Goal: Task Accomplishment & Management: Use online tool/utility

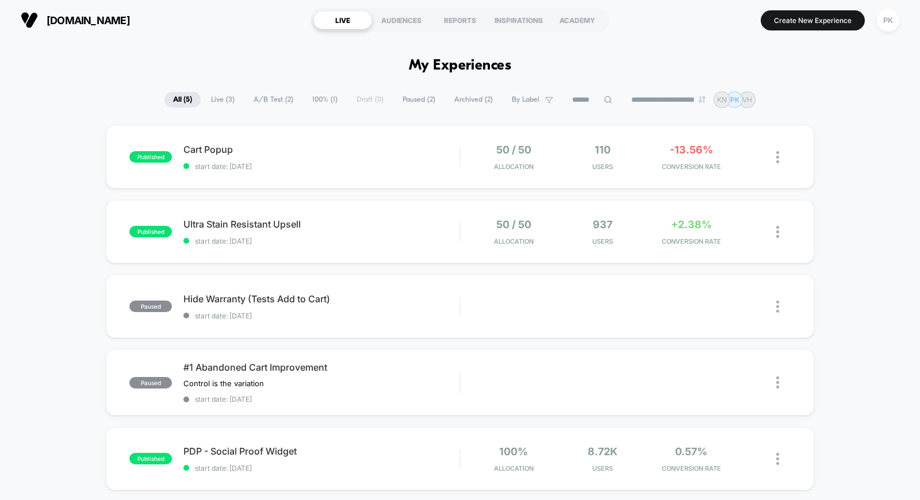
click at [871, 271] on div "published Cart Popup start date: [DATE] 50 / 50 Allocation 110 Users -13.56% CO…" at bounding box center [460, 336] width 920 height 423
click at [788, 16] on button "Create New Experience" at bounding box center [813, 20] width 104 height 20
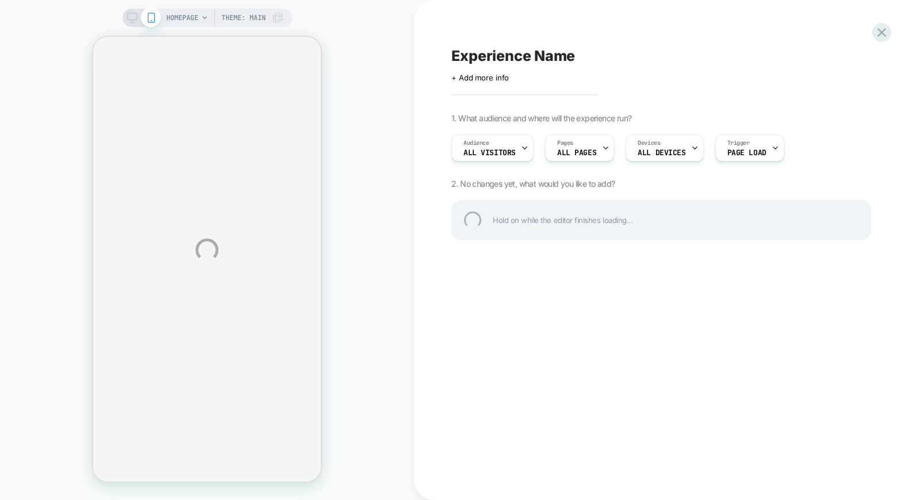
click at [545, 317] on div "HOMEPAGE Theme: MAIN Experience Name Click to edit experience details + Add mor…" at bounding box center [460, 250] width 920 height 500
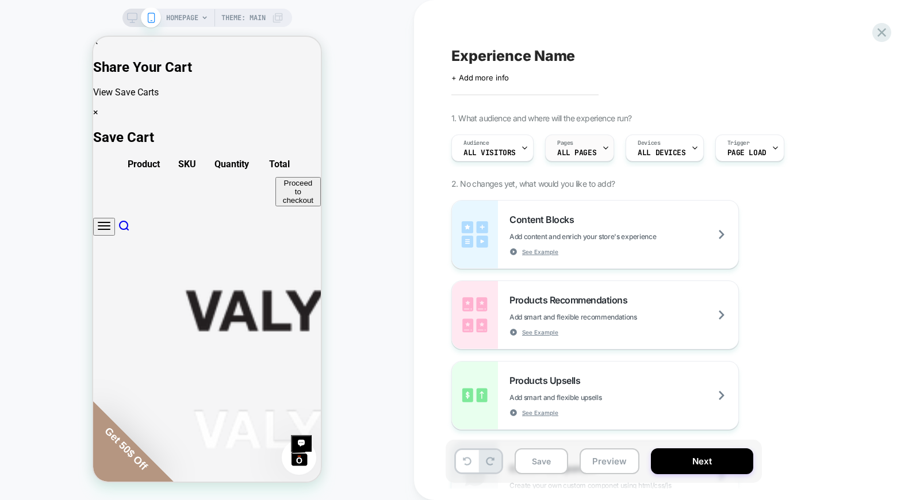
click at [581, 152] on span "ALL PAGES" at bounding box center [576, 153] width 39 height 8
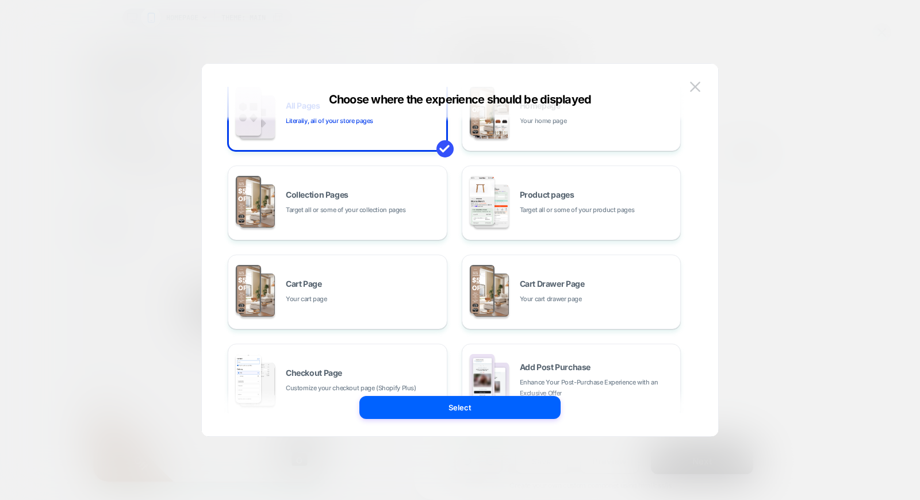
scroll to position [64, 0]
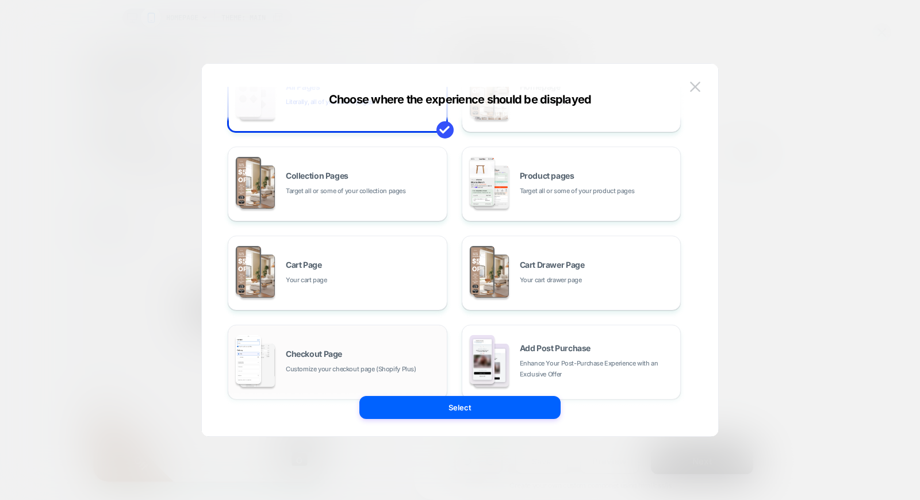
click at [420, 358] on div "Checkout Page Customize your checkout page (Shopify Plus)" at bounding box center [363, 362] width 155 height 25
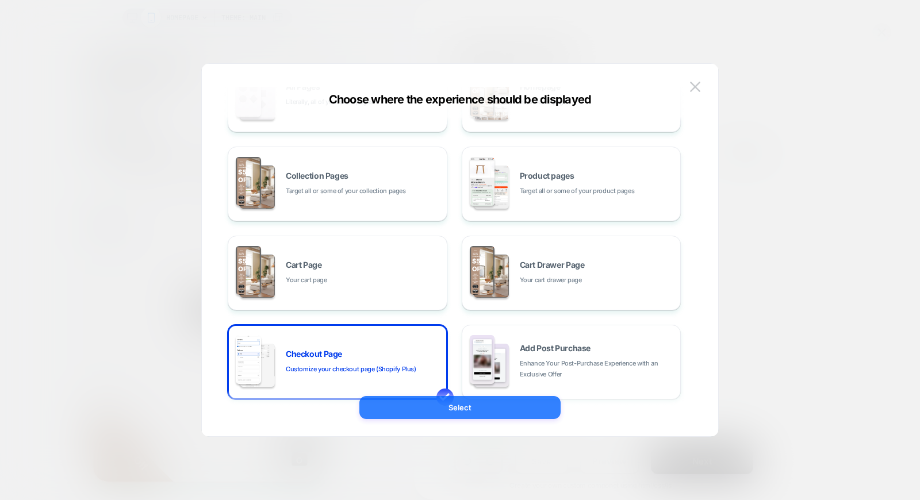
click at [462, 404] on button "Select" at bounding box center [459, 407] width 201 height 23
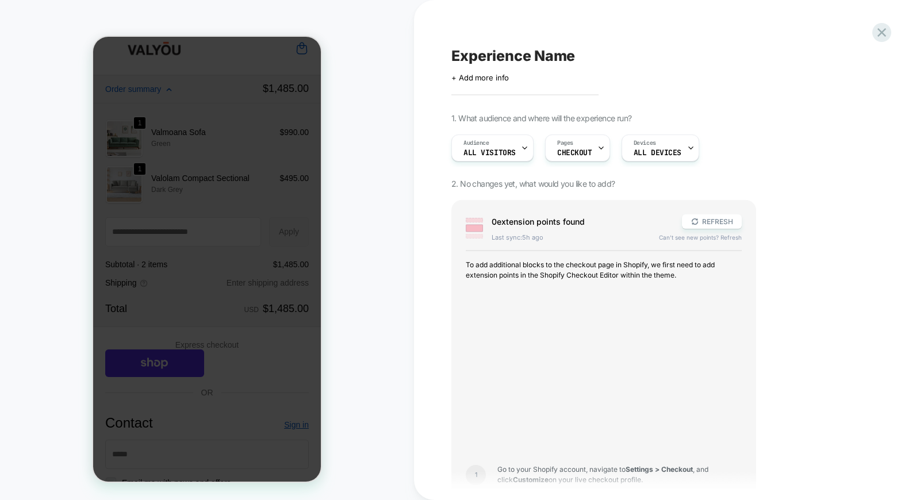
scroll to position [14, 0]
click at [714, 225] on button "REFRESH" at bounding box center [712, 221] width 60 height 14
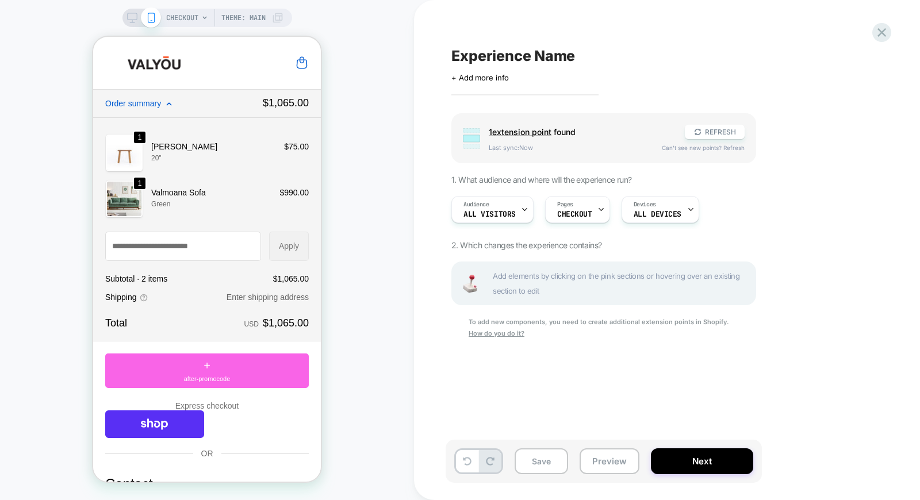
scroll to position [0, 0]
click at [720, 135] on button "REFRESH" at bounding box center [715, 132] width 60 height 14
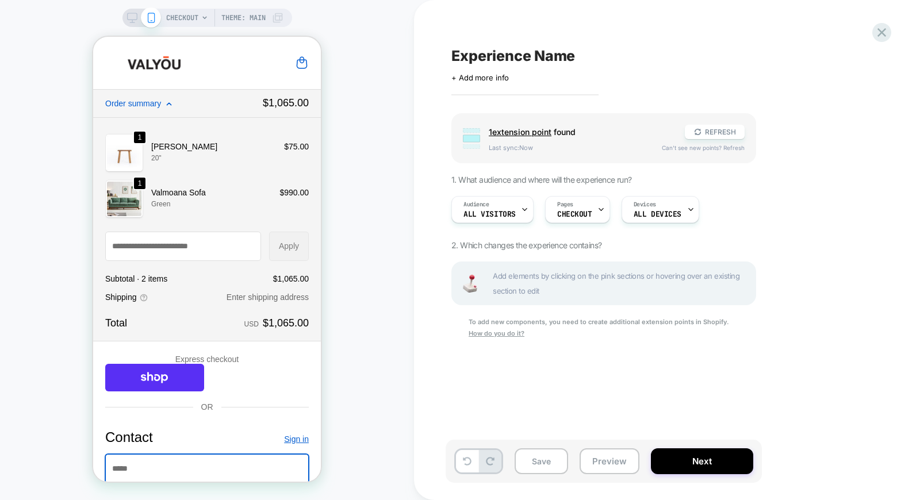
click at [522, 134] on span "1 extension point" at bounding box center [520, 132] width 63 height 10
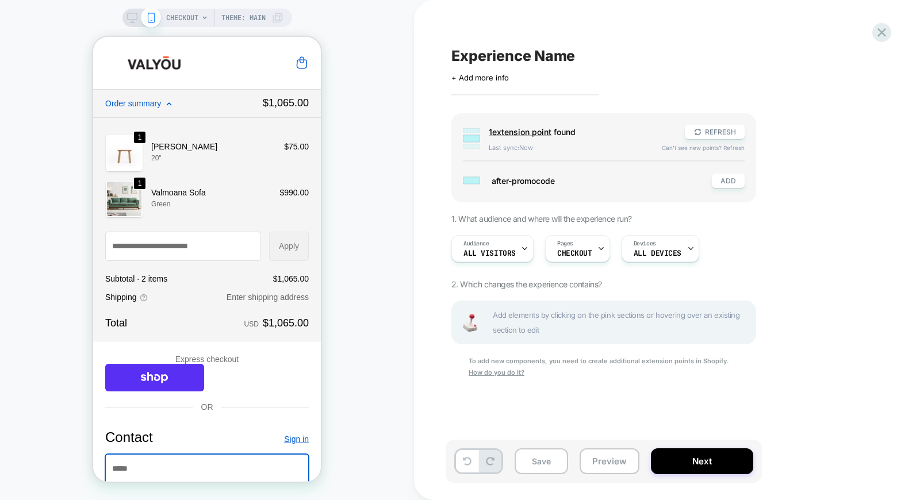
click at [524, 131] on span "1 extension point" at bounding box center [520, 132] width 63 height 10
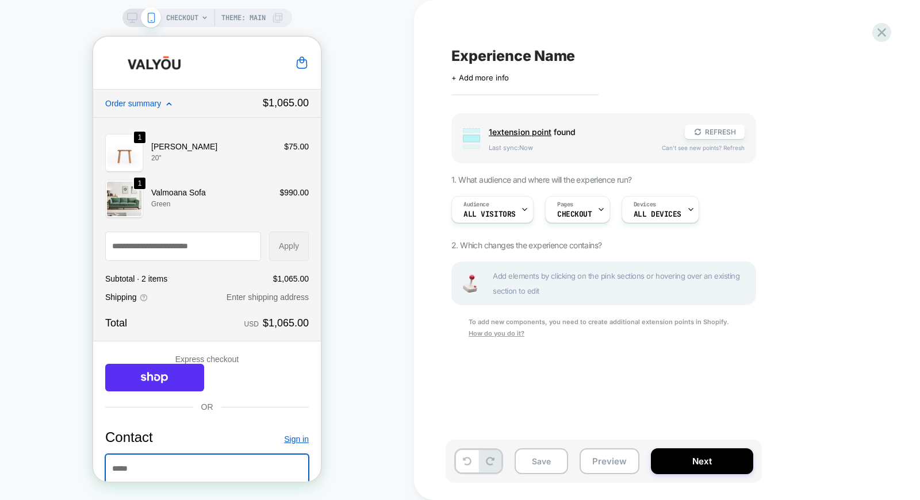
click at [524, 131] on span "1 extension point" at bounding box center [520, 132] width 63 height 10
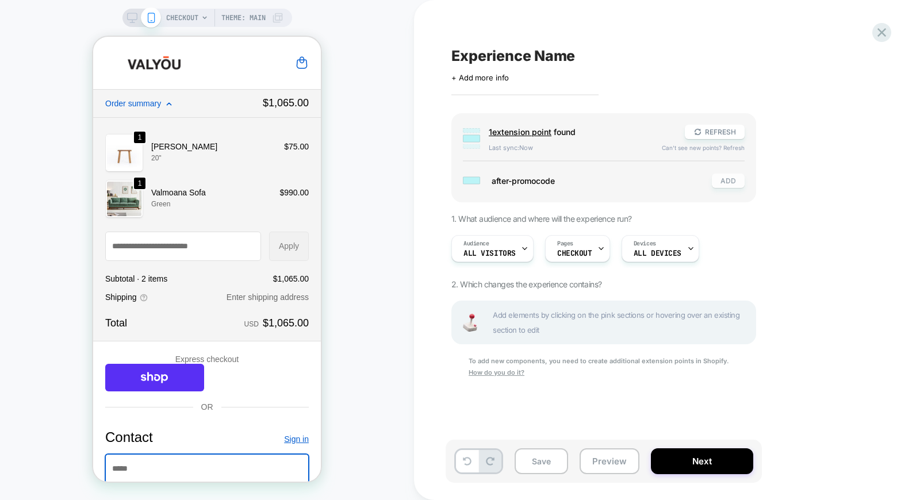
click at [727, 181] on button "ADD" at bounding box center [728, 181] width 33 height 14
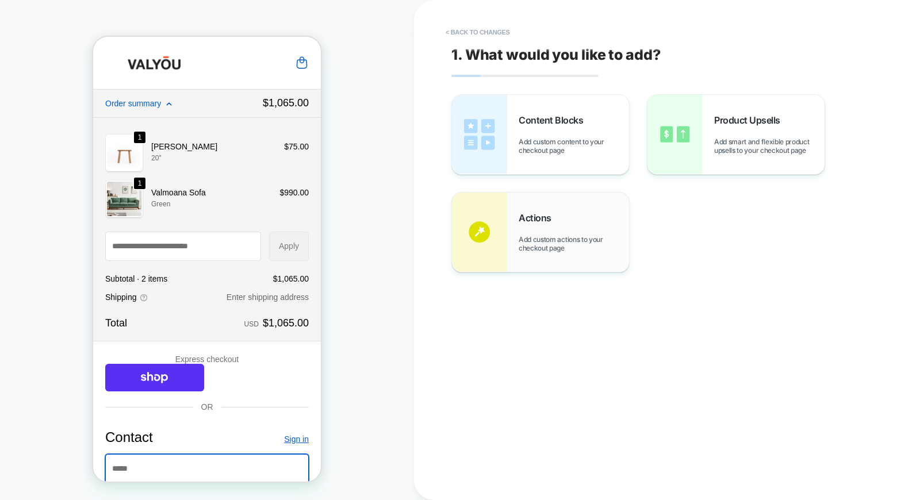
click at [562, 257] on div "Actions Add custom actions to your checkout page" at bounding box center [540, 232] width 177 height 79
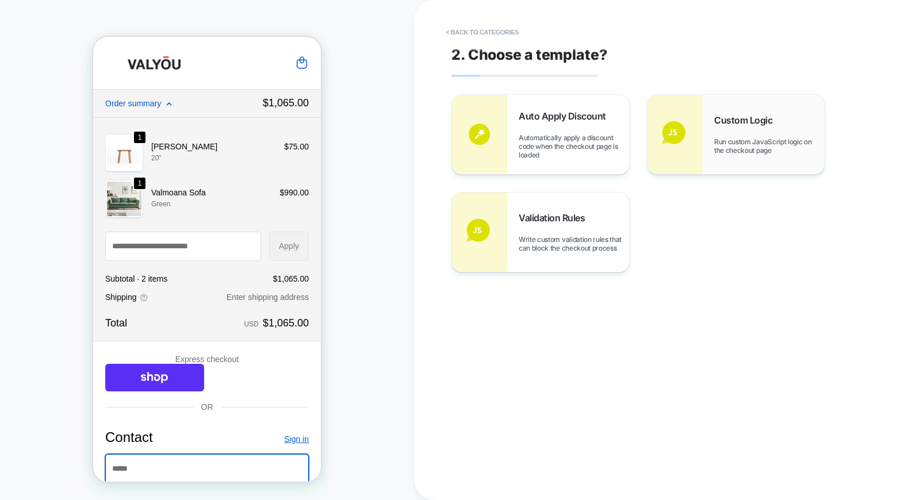
click at [717, 166] on div "Custom Logic Run custom JavaScript logic on the checkout page" at bounding box center [735, 134] width 177 height 79
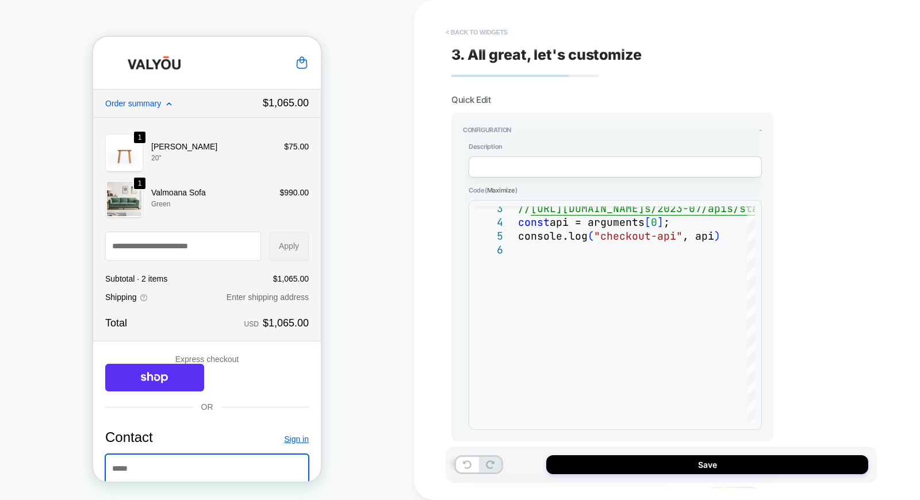
click at [443, 32] on button "< Back to widgets" at bounding box center [477, 32] width 74 height 18
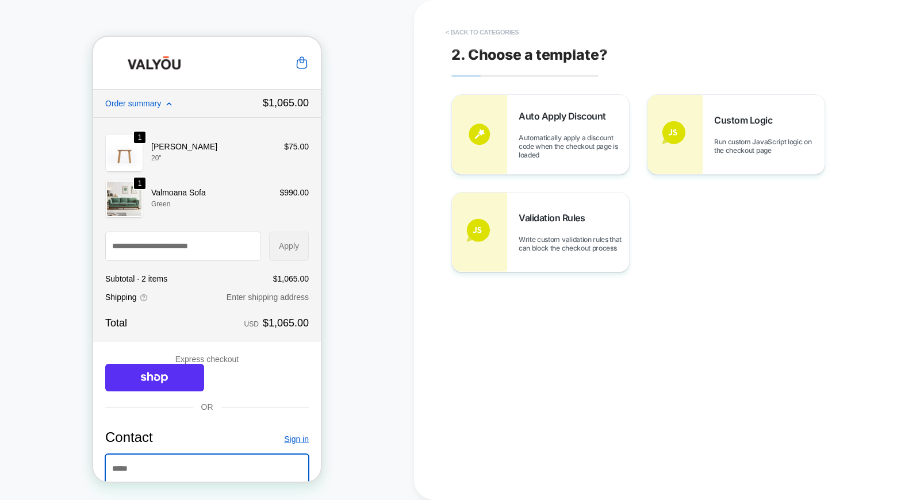
click at [445, 30] on button "< Back to categories" at bounding box center [482, 32] width 85 height 18
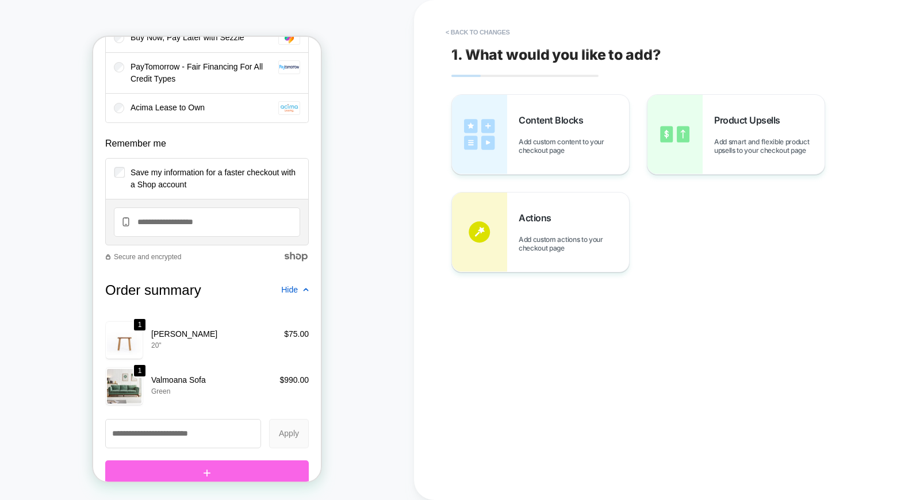
scroll to position [1594, 0]
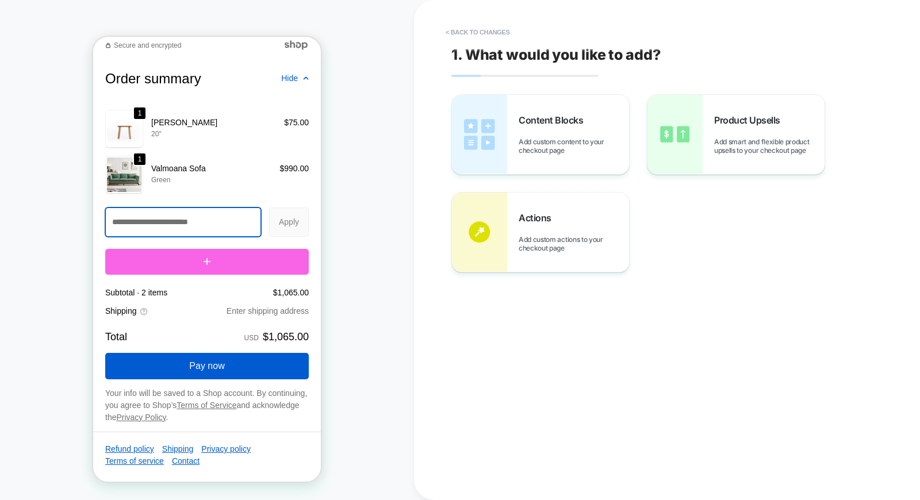
click at [212, 225] on input "Discount code or gift card" at bounding box center [183, 222] width 155 height 28
click at [223, 258] on div at bounding box center [207, 262] width 204 height 26
click at [197, 262] on div at bounding box center [207, 262] width 204 height 26
click at [200, 258] on div at bounding box center [207, 262] width 204 height 26
click at [605, 149] on span "Add custom content to your checkout page" at bounding box center [574, 145] width 110 height 17
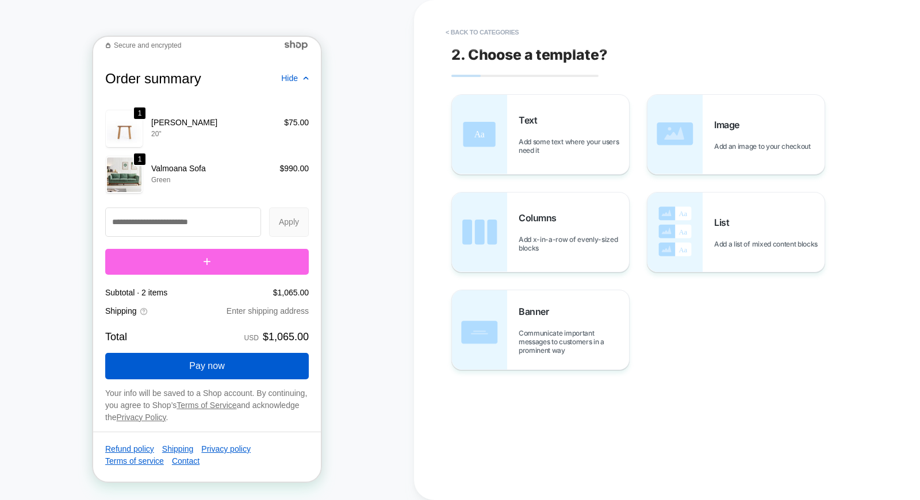
click at [605, 149] on span "Add some text where your users need it" at bounding box center [574, 145] width 110 height 17
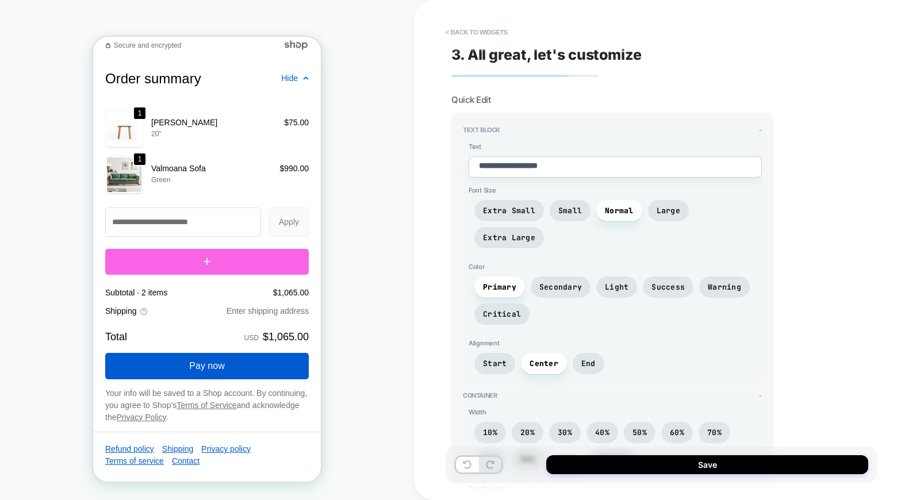
scroll to position [1582, 0]
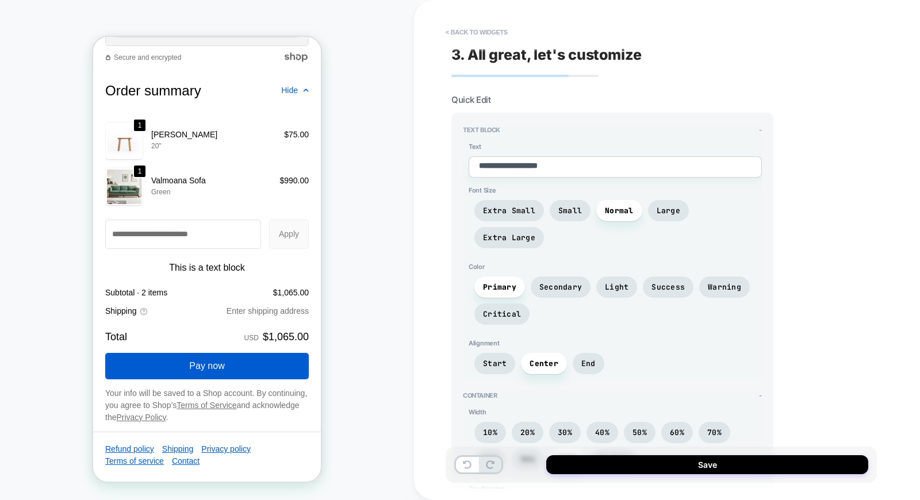
click at [598, 168] on textarea "**********" at bounding box center [615, 166] width 293 height 21
type textarea "*"
type textarea "**"
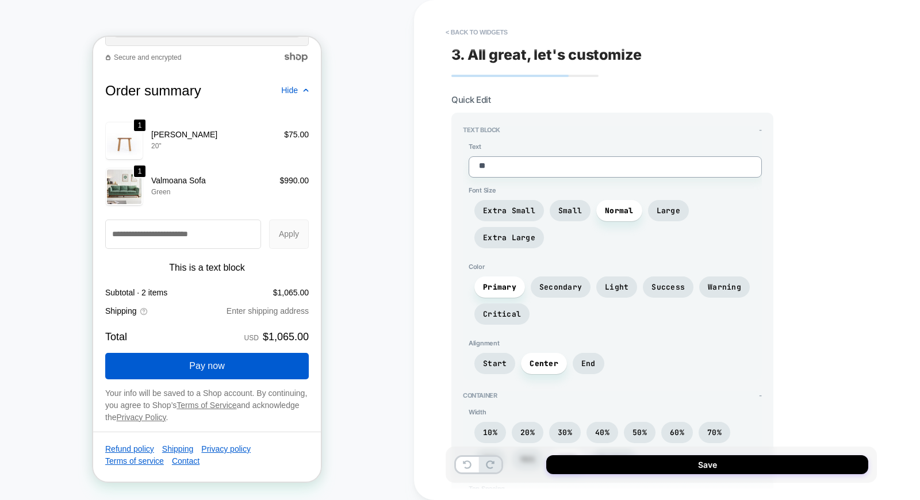
type textarea "*"
type textarea "***"
type textarea "*"
type textarea "****"
type textarea "*"
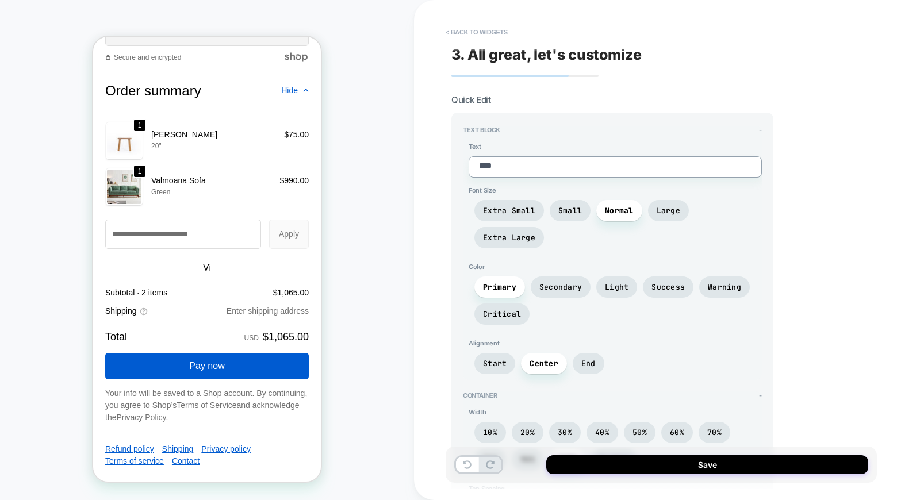
type textarea "****"
type textarea "*"
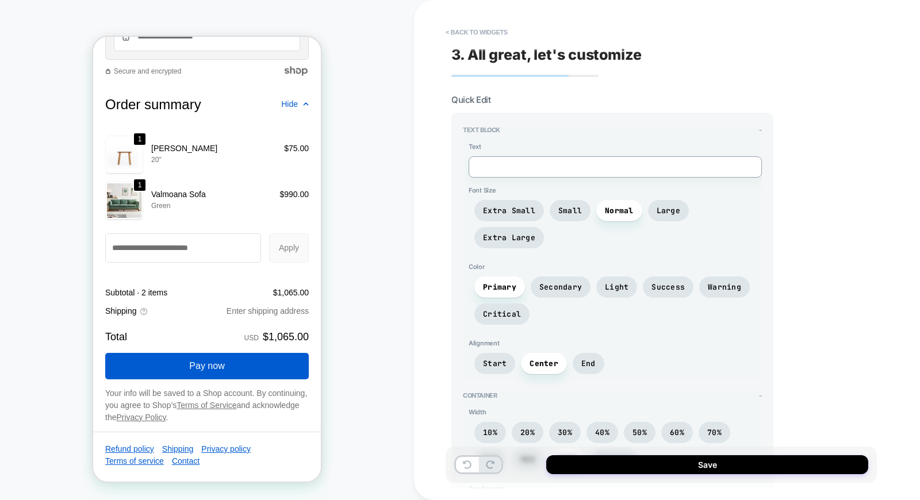
paste textarea "**********"
type textarea "*"
type textarea "**********"
type textarea "*"
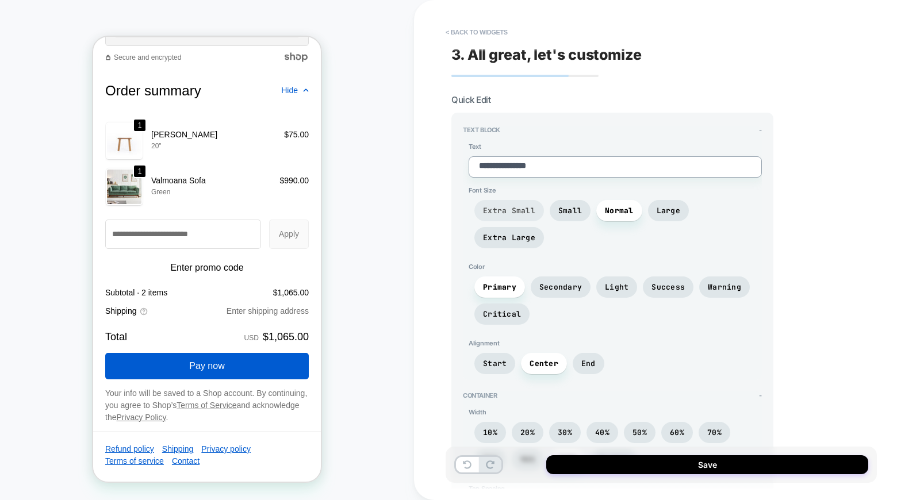
type textarea "**********"
click at [530, 209] on span "Extra Small" at bounding box center [509, 211] width 52 height 10
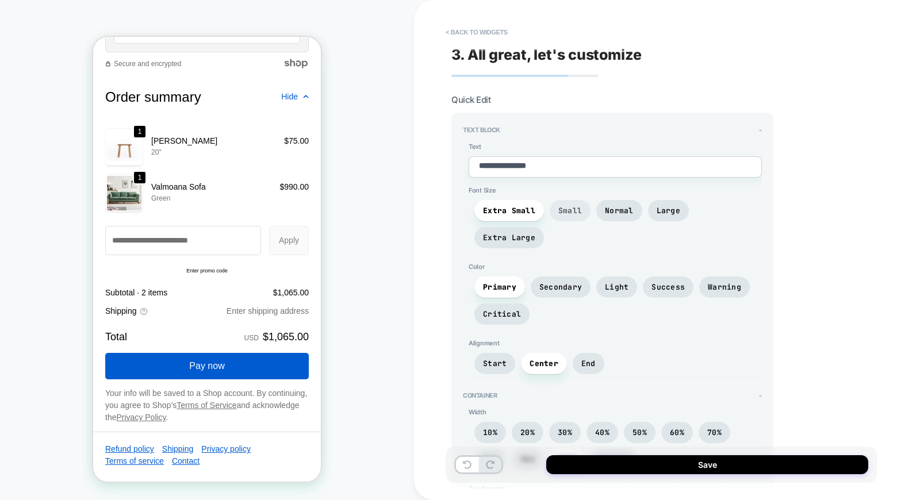
click at [568, 210] on span "Small" at bounding box center [570, 211] width 24 height 10
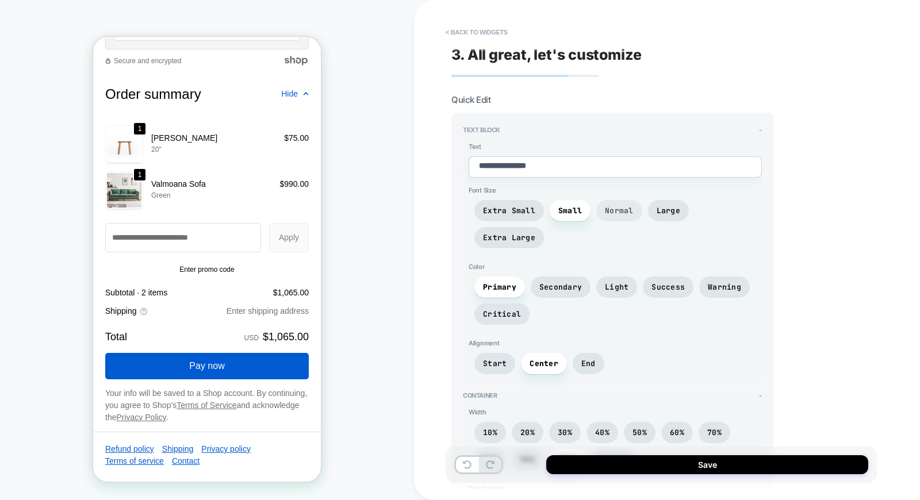
click at [625, 209] on span "Normal" at bounding box center [619, 211] width 29 height 10
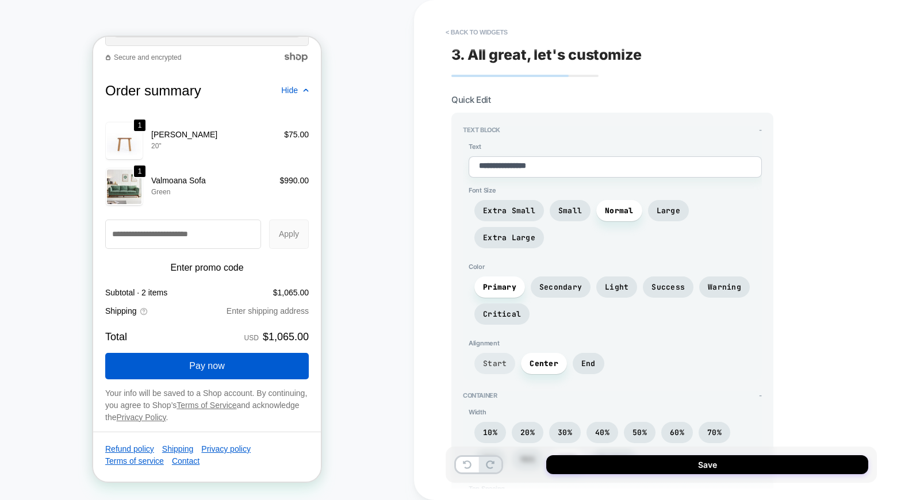
click at [493, 359] on span "Start" at bounding box center [495, 364] width 24 height 10
click at [564, 455] on span "100%" at bounding box center [567, 460] width 19 height 10
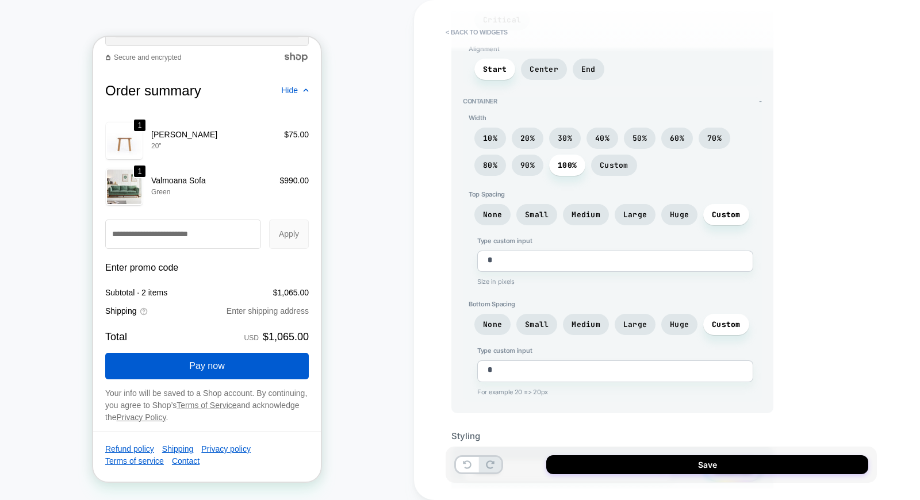
scroll to position [315, 0]
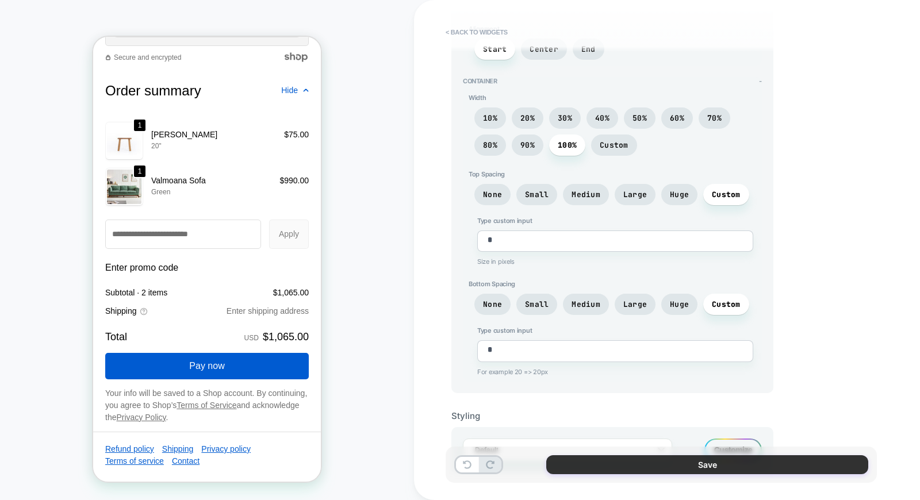
click at [706, 466] on button "Save" at bounding box center [707, 464] width 322 height 19
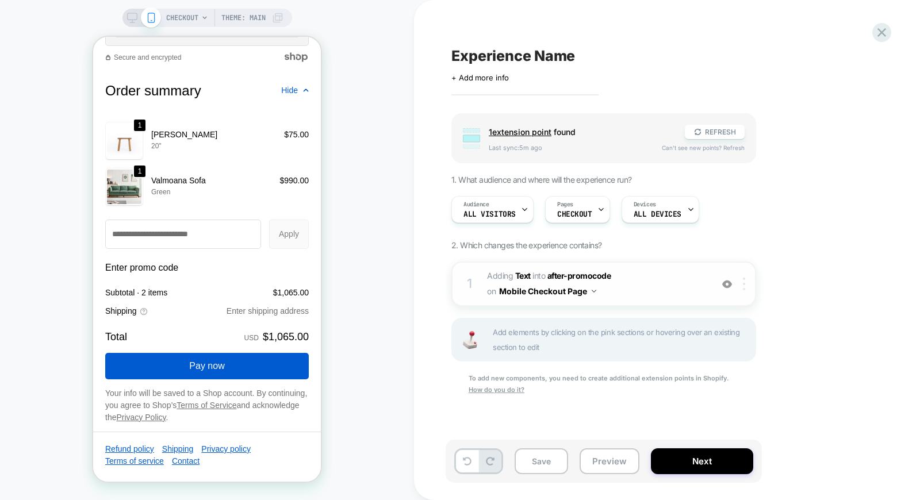
click at [744, 287] on img at bounding box center [744, 284] width 2 height 13
click at [669, 210] on span "ALL DEVICES" at bounding box center [658, 214] width 48 height 8
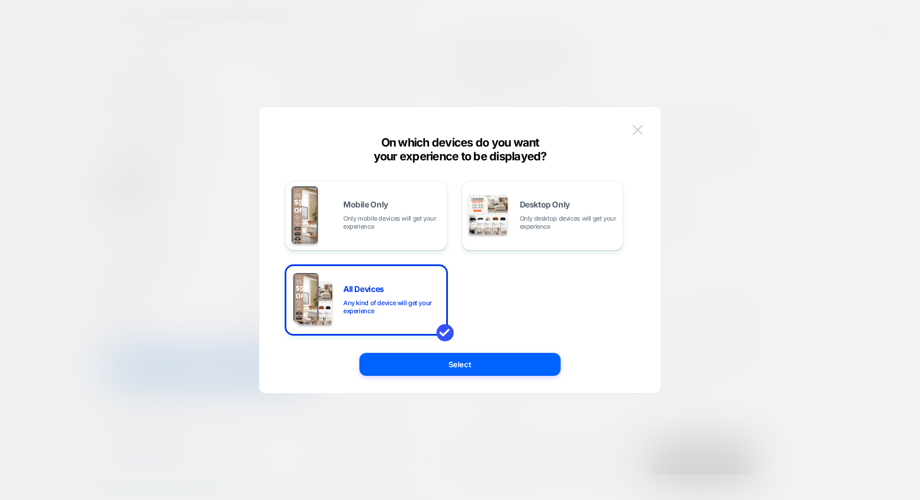
click at [639, 128] on img at bounding box center [637, 130] width 10 height 10
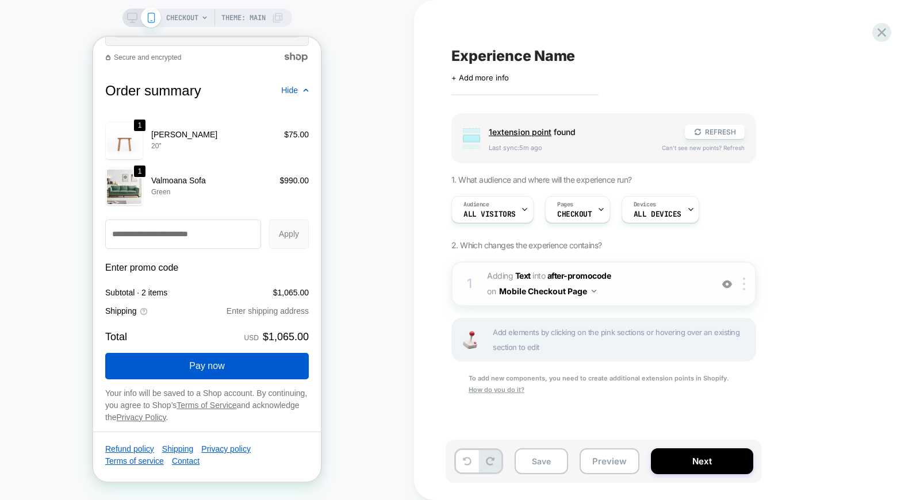
click at [586, 286] on button "Mobile Checkout Page" at bounding box center [547, 291] width 97 height 17
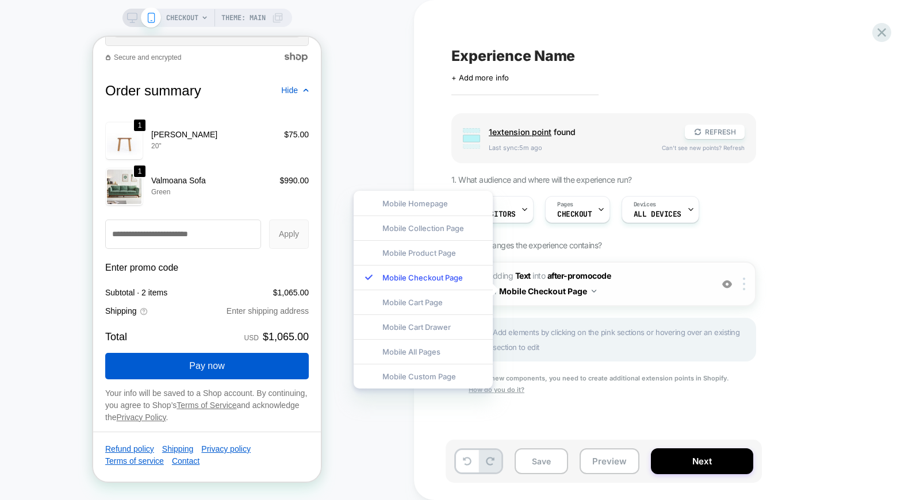
click at [666, 279] on span "#_loomi_addon_1758710335858 Adding Text INTO after-promocode after-promocode on…" at bounding box center [596, 284] width 219 height 31
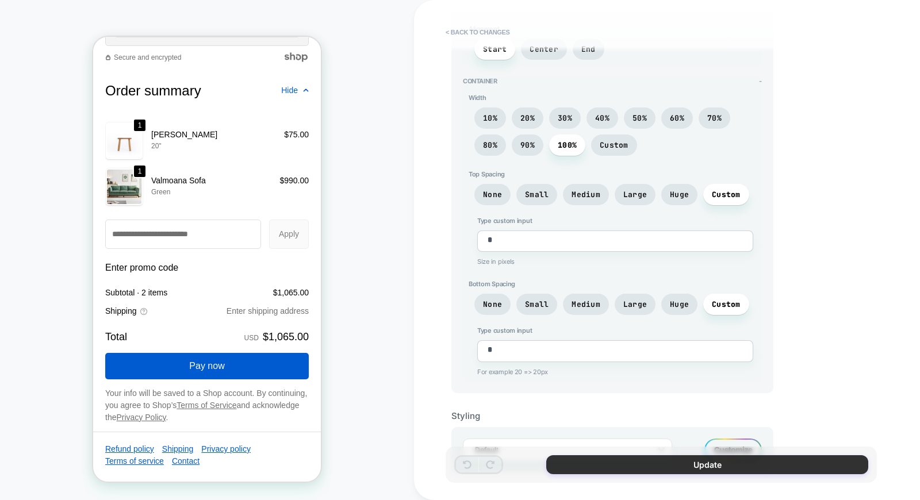
click at [717, 464] on button "Update" at bounding box center [707, 464] width 322 height 19
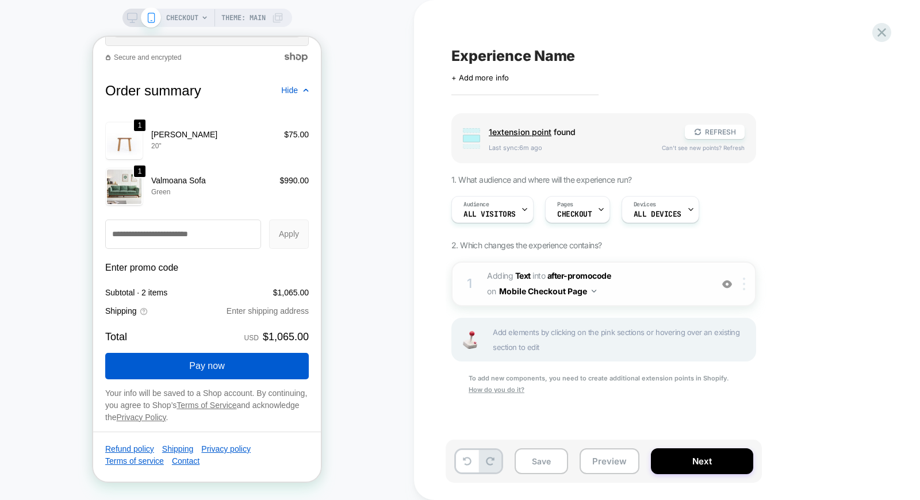
click at [742, 285] on div at bounding box center [746, 284] width 19 height 13
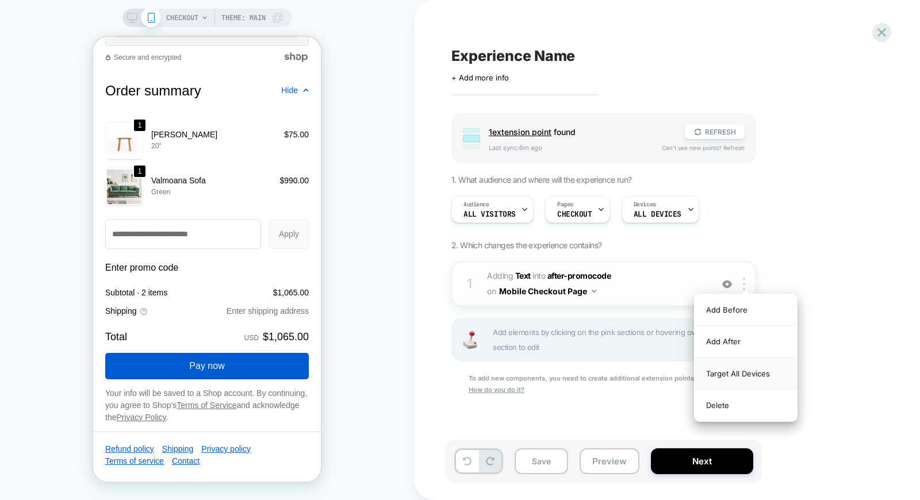
click at [729, 374] on div "Target All Devices" at bounding box center [746, 374] width 102 height 32
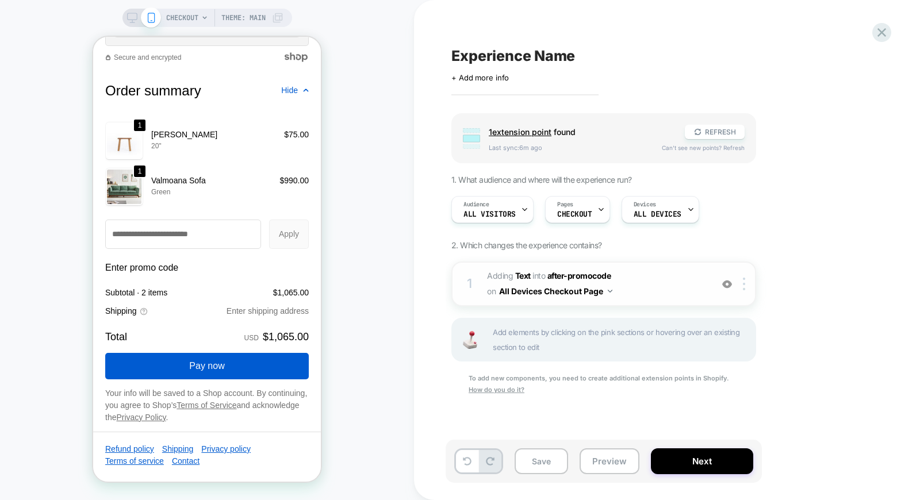
click at [696, 285] on span "#_loomi_addon_1758710335858 Adding Text INTO after-promocode after-promocode on…" at bounding box center [596, 284] width 219 height 31
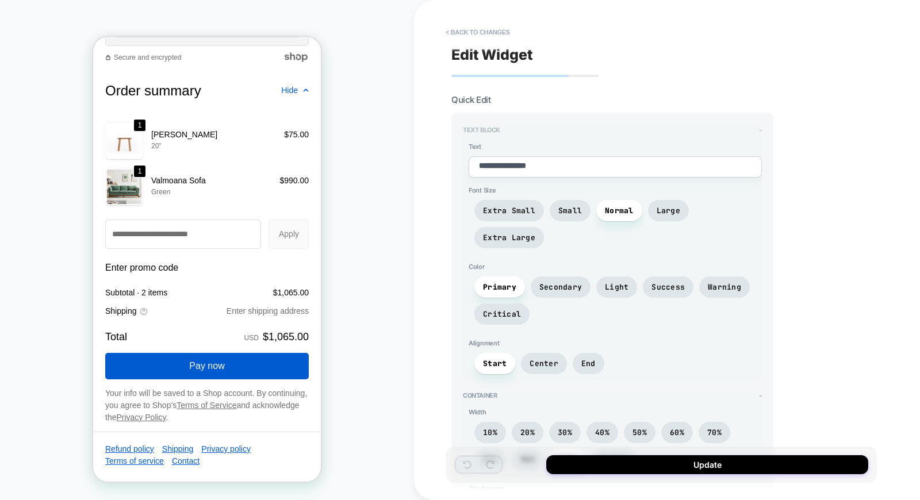
click at [476, 126] on span "Text Block" at bounding box center [481, 130] width 37 height 8
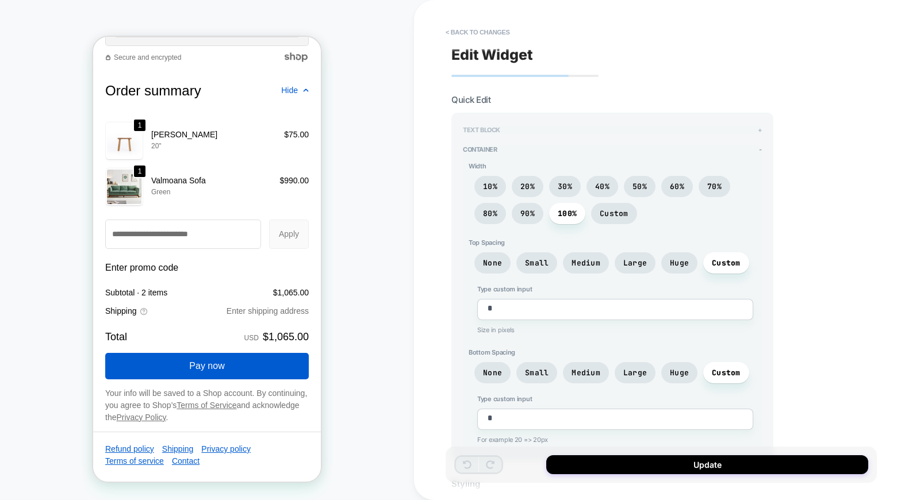
click at [476, 126] on span "Text Block" at bounding box center [481, 130] width 37 height 8
type textarea "*"
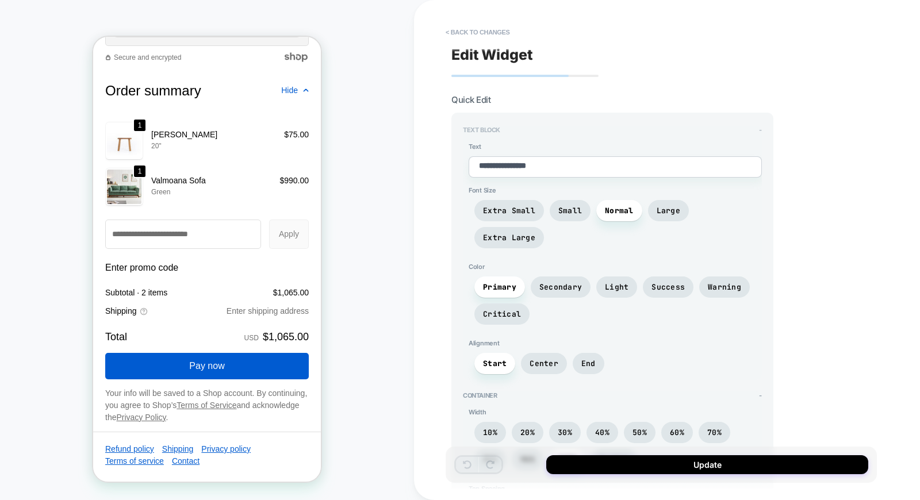
click at [476, 126] on span "Text Block" at bounding box center [481, 130] width 37 height 8
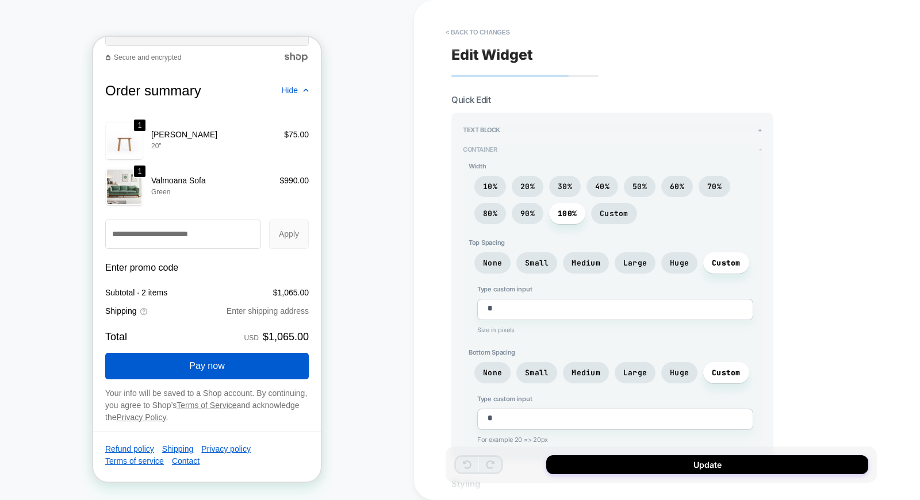
click at [478, 147] on span "Container" at bounding box center [480, 149] width 34 height 8
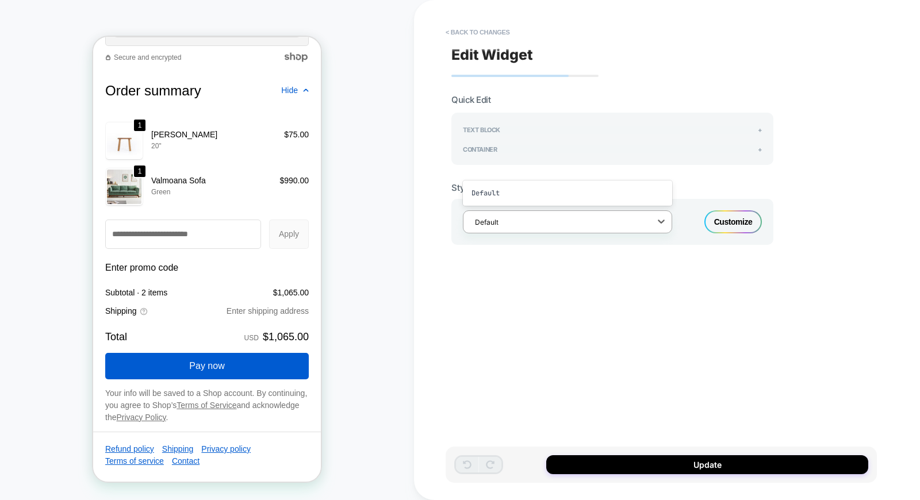
click at [560, 227] on div "Default" at bounding box center [560, 222] width 182 height 16
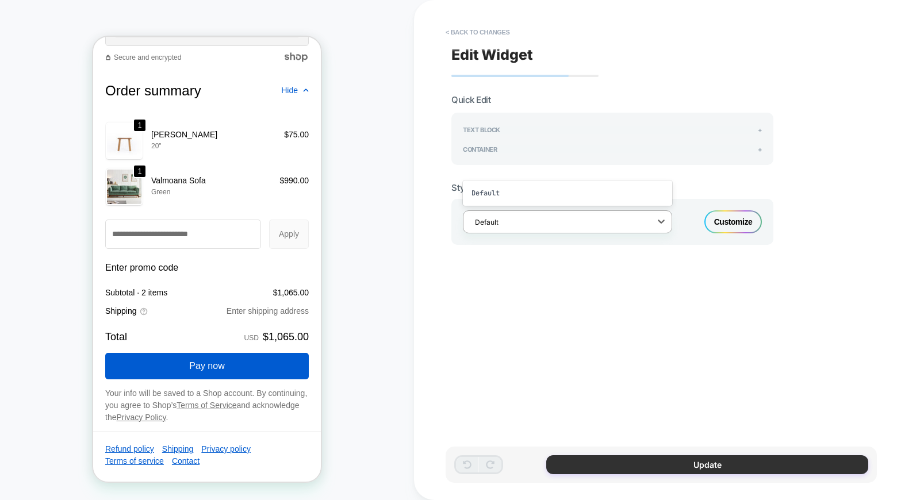
click at [660, 467] on button "Update" at bounding box center [707, 464] width 322 height 19
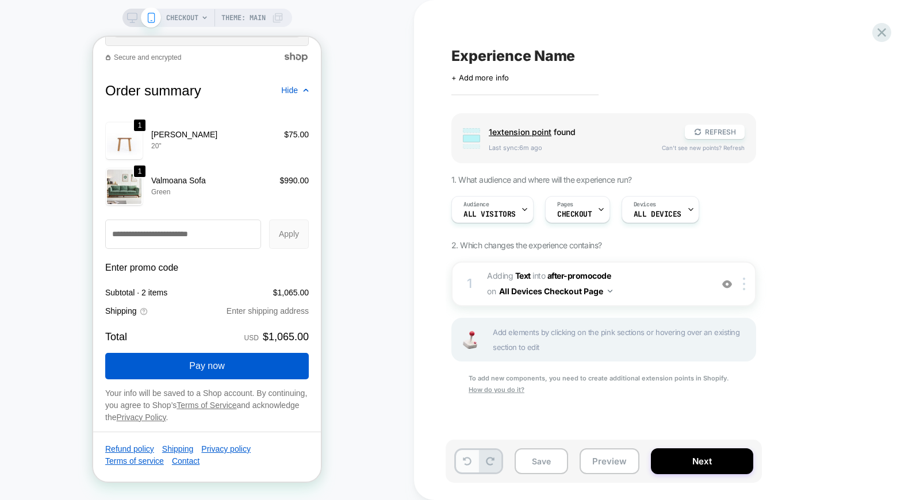
click at [466, 462] on icon at bounding box center [467, 461] width 9 height 9
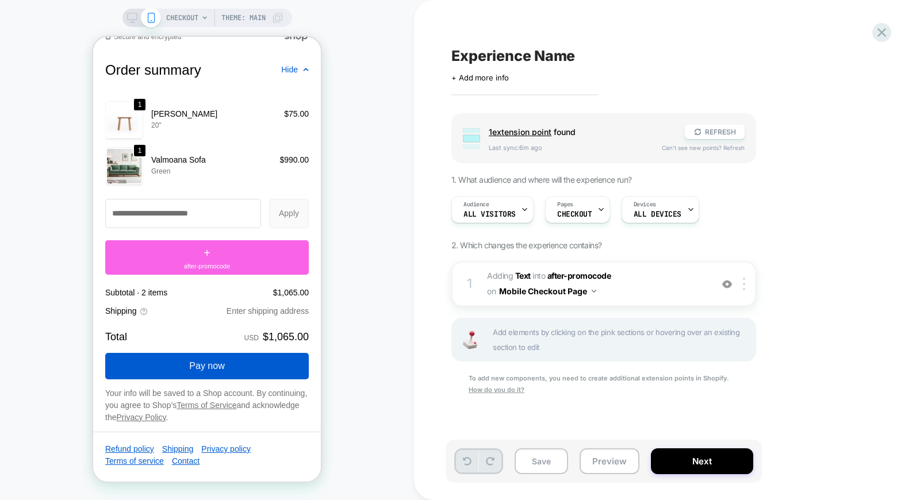
scroll to position [1594, 0]
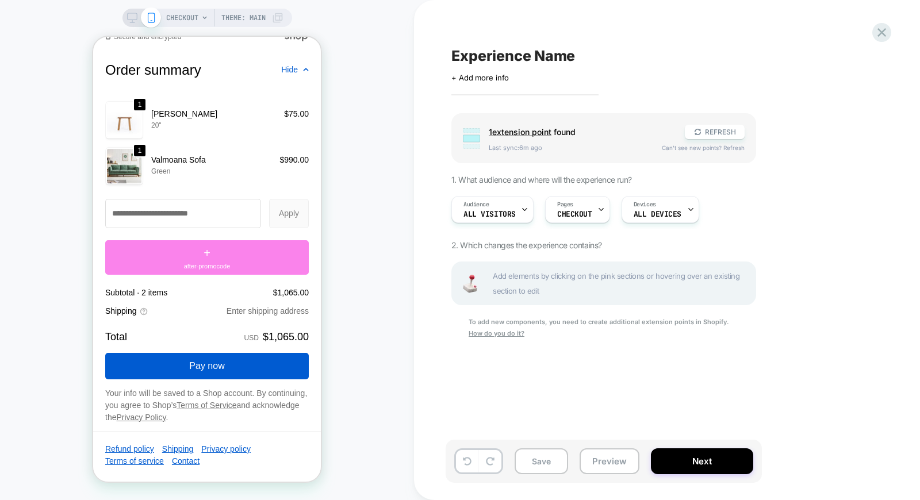
click at [204, 256] on span "+" at bounding box center [207, 252] width 7 height 17
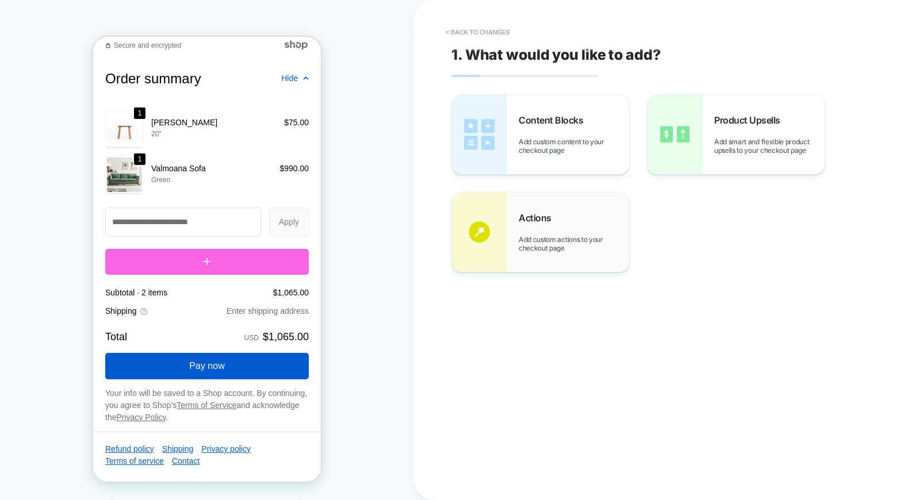
click at [549, 254] on div "Actions Add custom actions to your checkout page" at bounding box center [540, 232] width 177 height 79
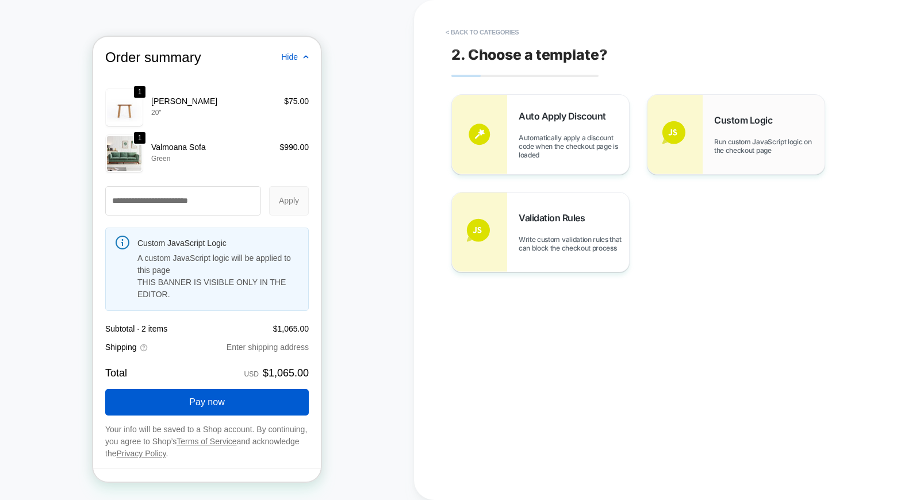
click at [722, 149] on span "Run custom JavaScript logic on the checkout page" at bounding box center [769, 145] width 110 height 17
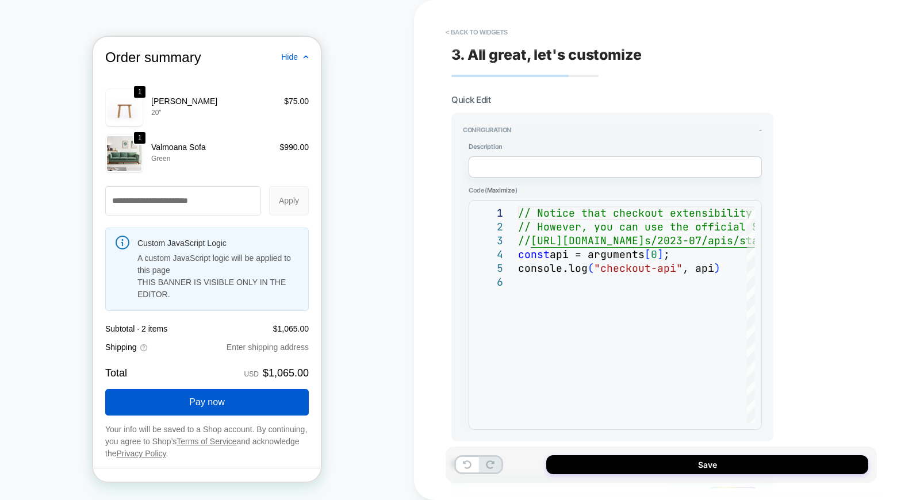
click at [703, 476] on div "Save" at bounding box center [661, 465] width 431 height 36
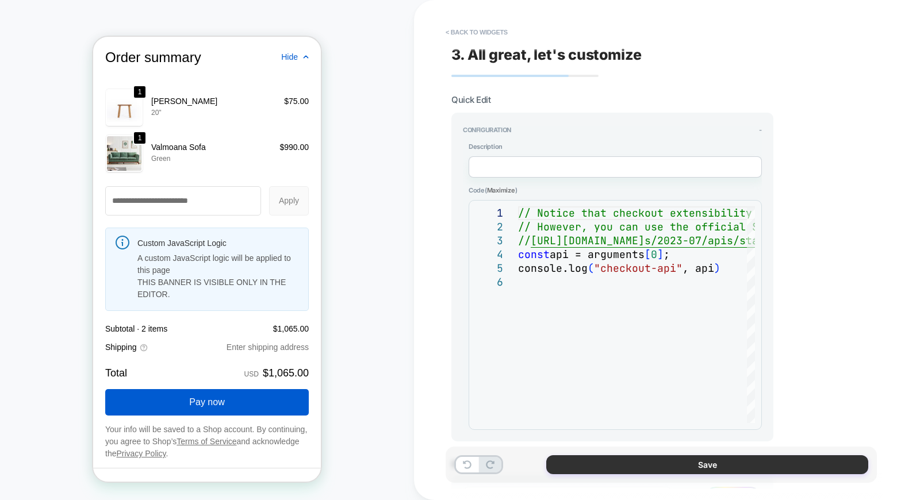
click at [702, 463] on button "Save" at bounding box center [707, 464] width 322 height 19
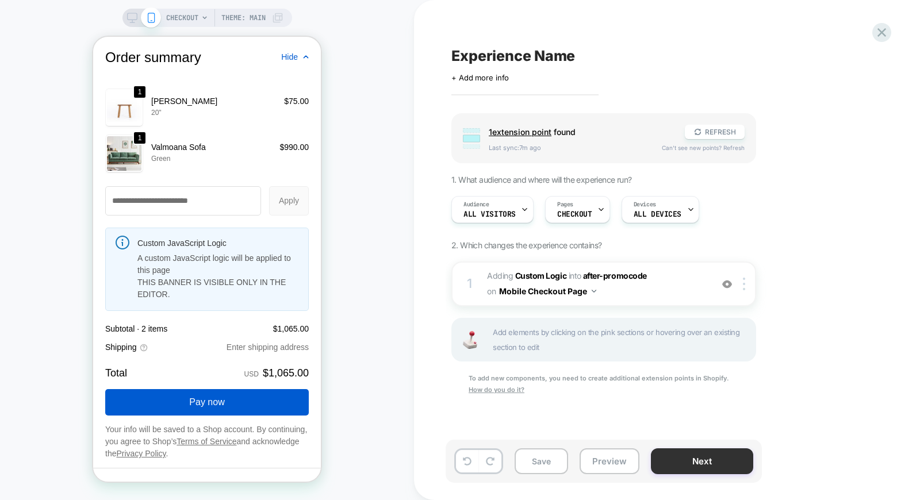
click at [692, 463] on button "Next" at bounding box center [702, 461] width 102 height 26
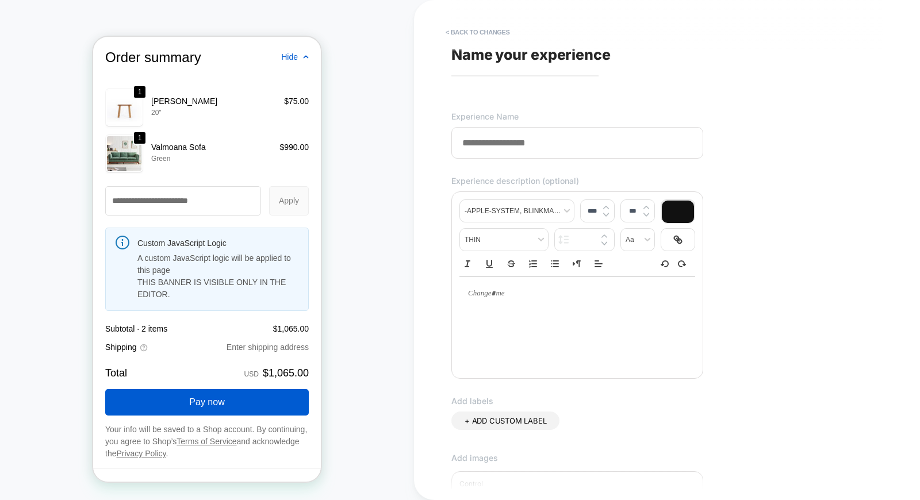
click at [554, 140] on input at bounding box center [577, 143] width 252 height 32
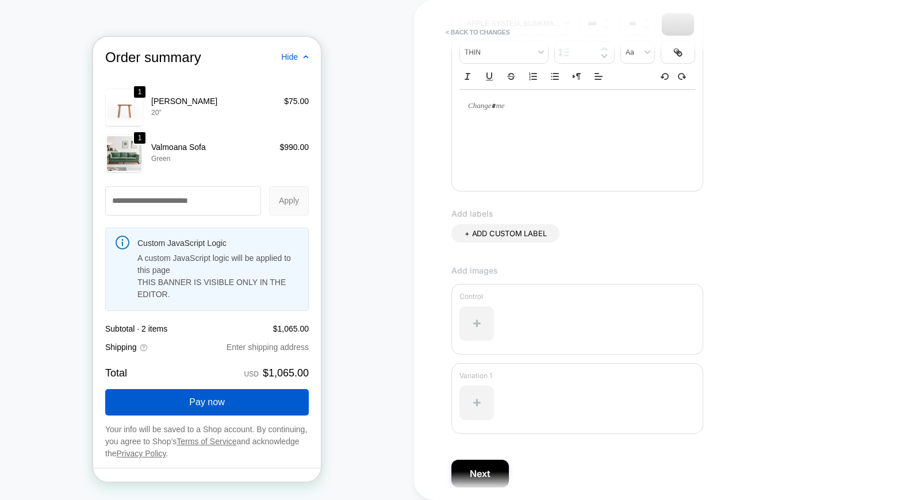
scroll to position [231, 0]
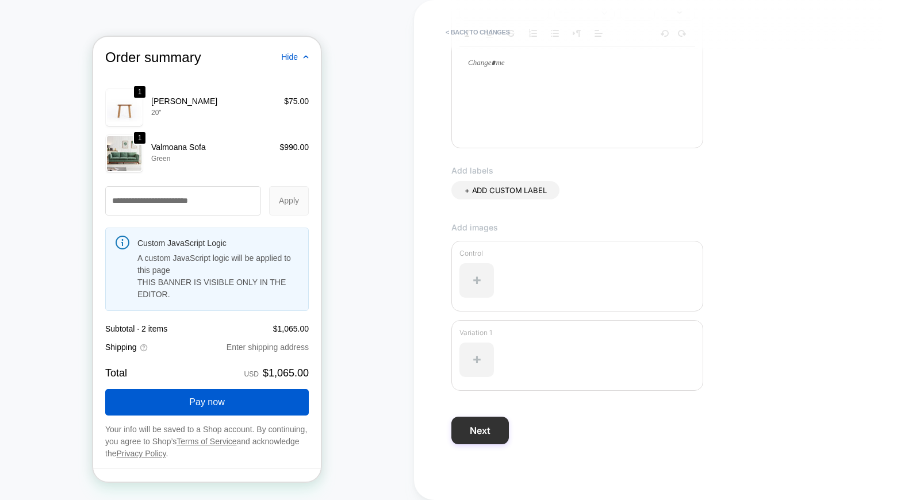
type input "**********"
click at [487, 417] on button "Next" at bounding box center [479, 431] width 57 height 28
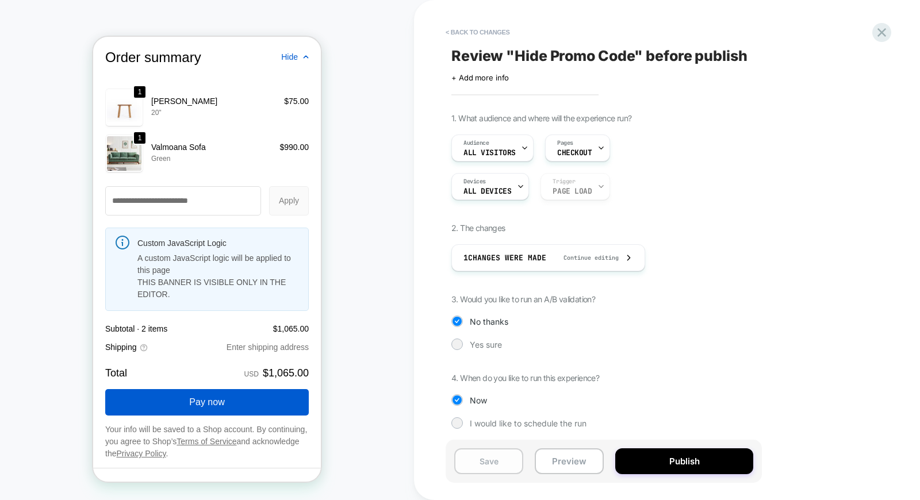
click at [474, 471] on button "Save" at bounding box center [488, 461] width 69 height 26
click at [544, 460] on button "Preview" at bounding box center [569, 461] width 69 height 26
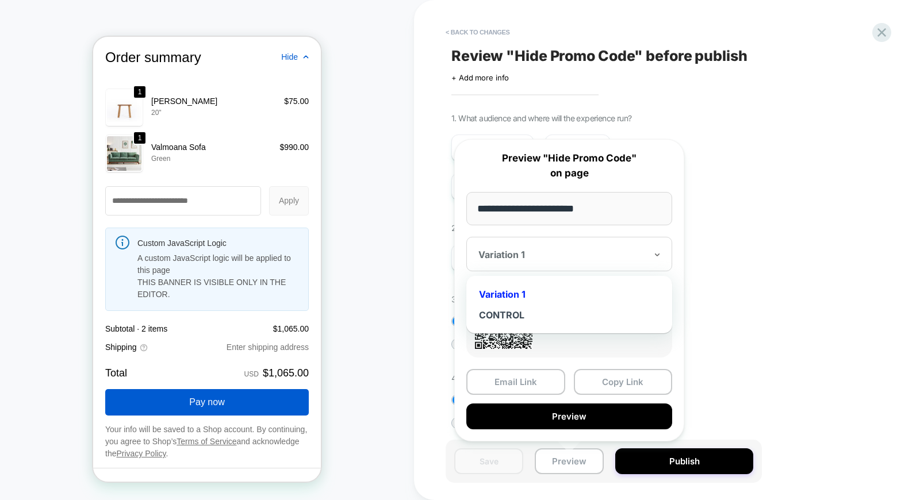
click at [554, 255] on div at bounding box center [562, 254] width 168 height 11
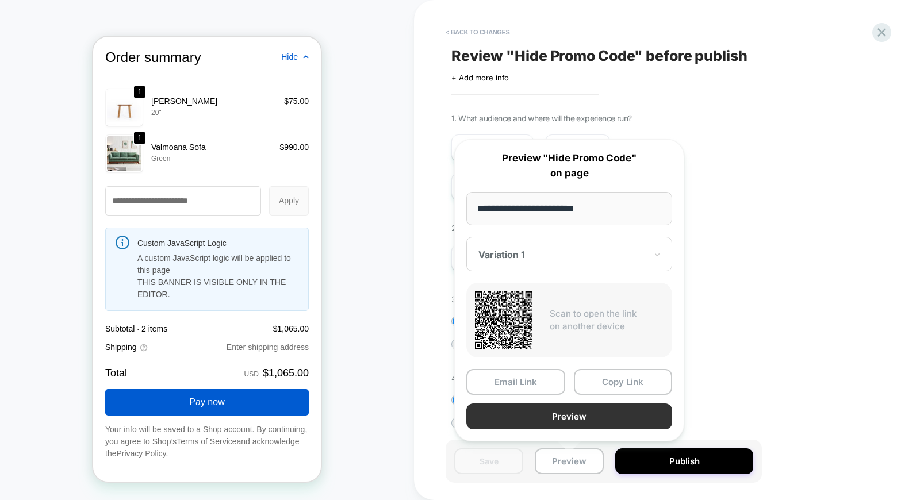
click at [573, 411] on button "Preview" at bounding box center [569, 417] width 206 height 26
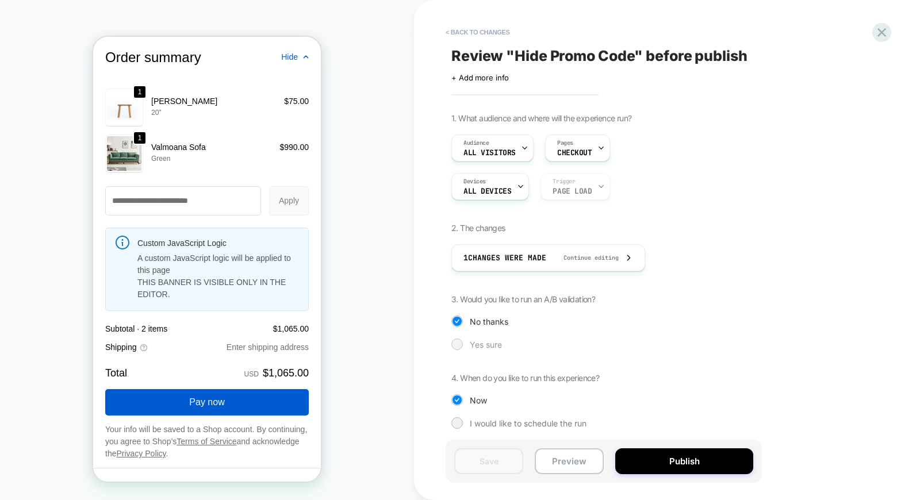
click at [473, 348] on span "Yes sure" at bounding box center [486, 345] width 32 height 10
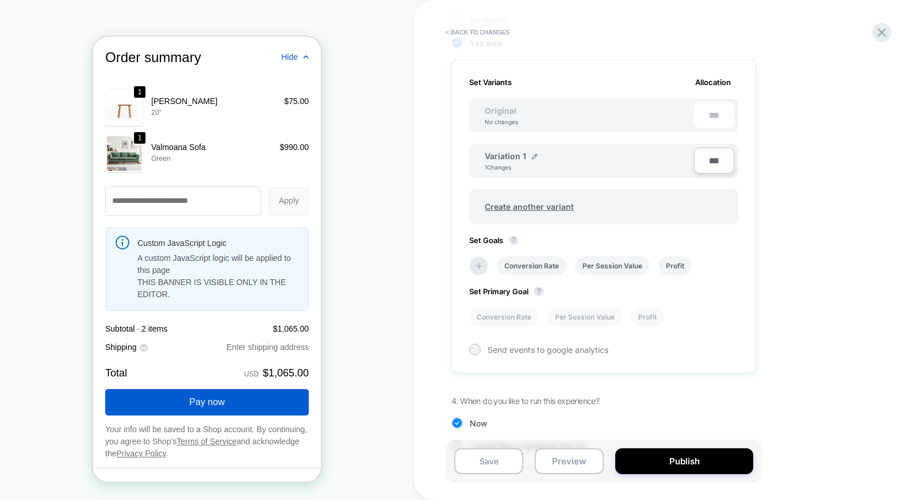
scroll to position [324, 0]
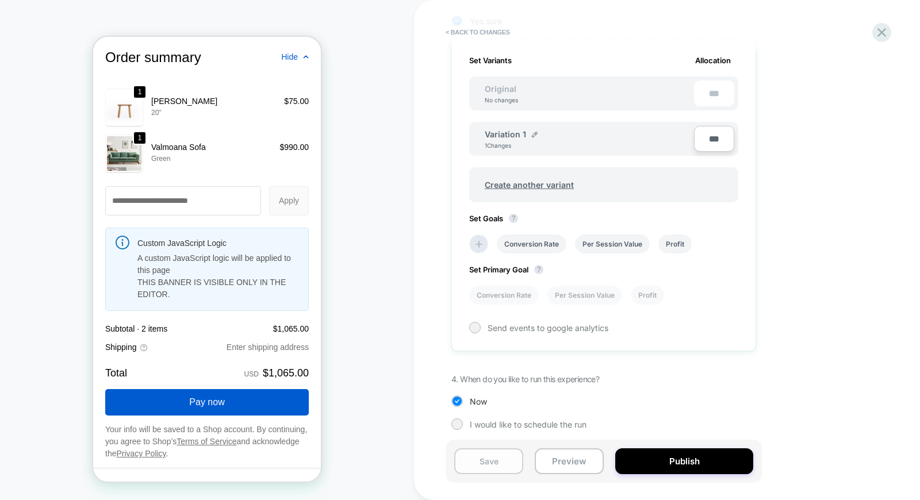
click at [492, 463] on button "Save" at bounding box center [488, 461] width 69 height 26
click at [558, 466] on button "Preview" at bounding box center [569, 461] width 69 height 26
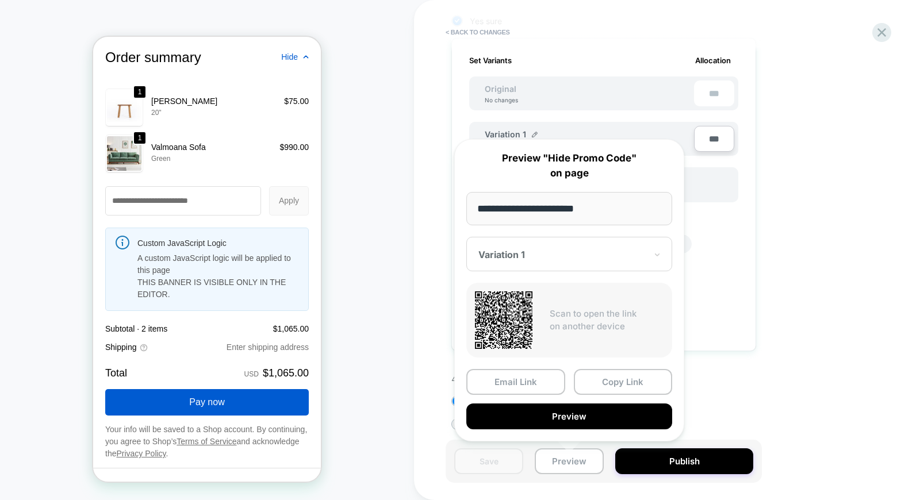
click at [552, 400] on div "Email Link Copy Link Preview" at bounding box center [569, 399] width 206 height 60
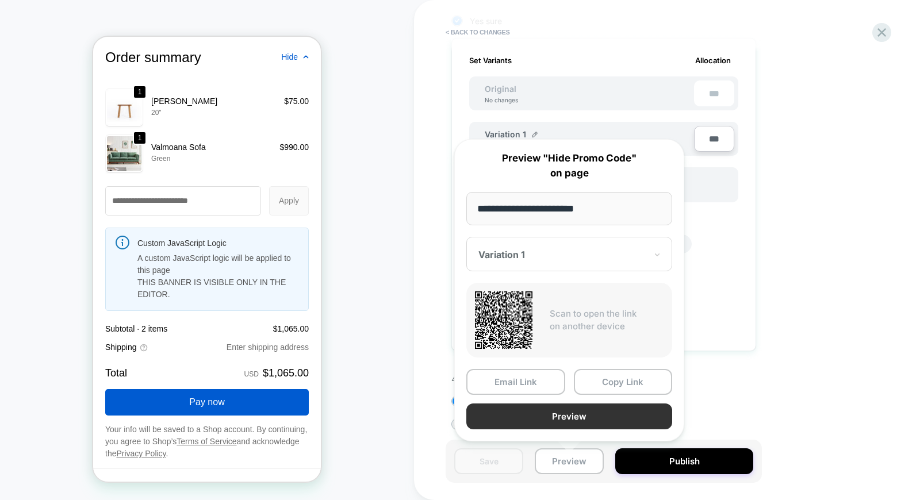
click at [550, 406] on button "Preview" at bounding box center [569, 417] width 206 height 26
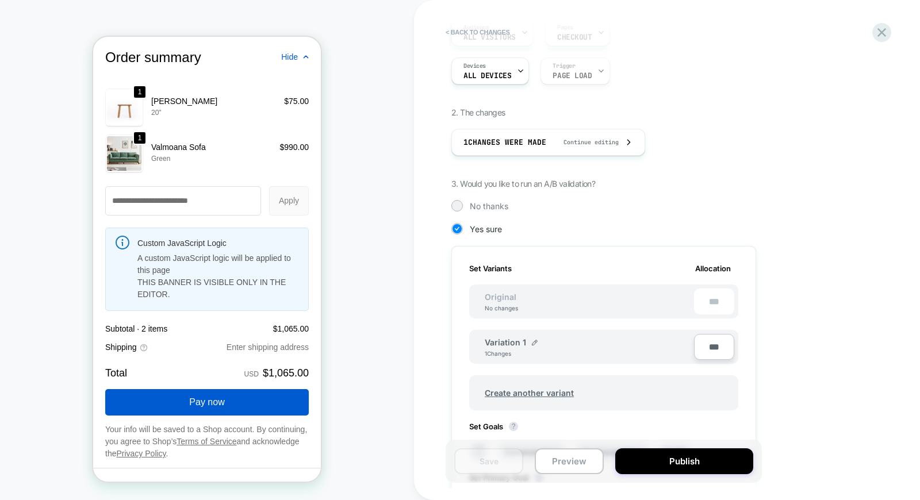
scroll to position [0, 0]
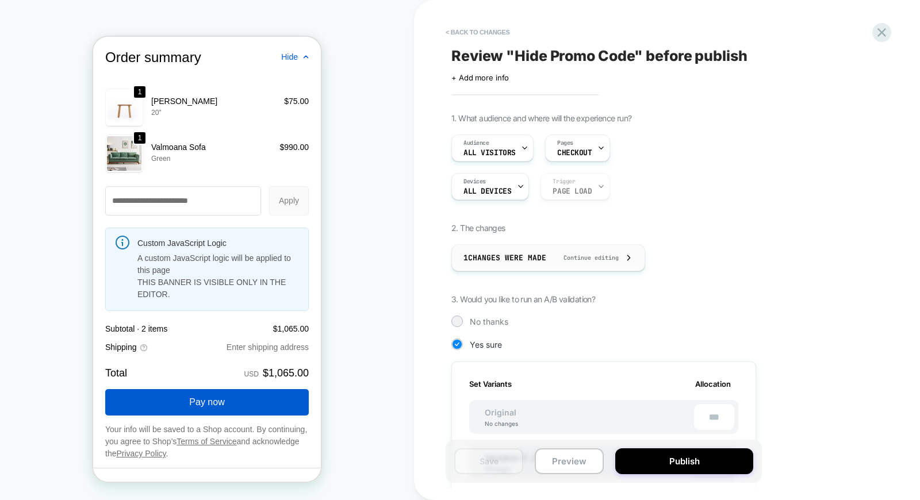
click at [551, 257] on div "1 Changes were made Continue editing" at bounding box center [548, 258] width 170 height 26
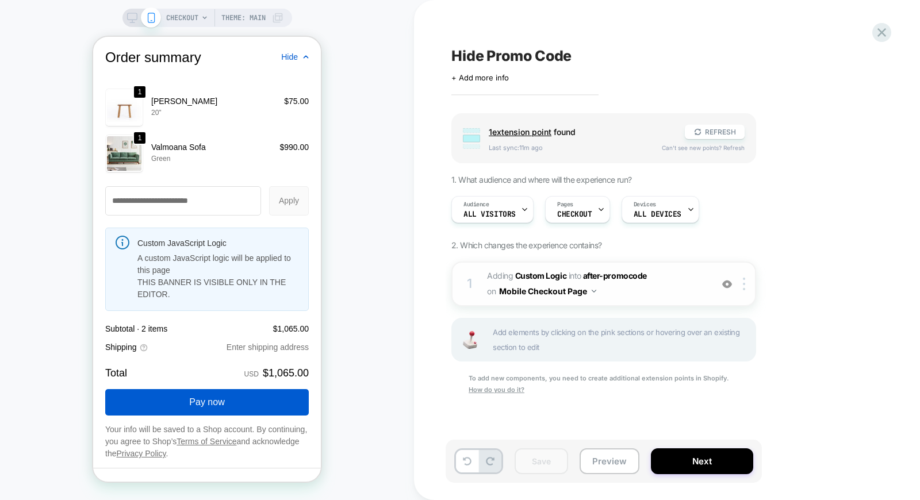
click at [729, 284] on img at bounding box center [727, 284] width 10 height 10
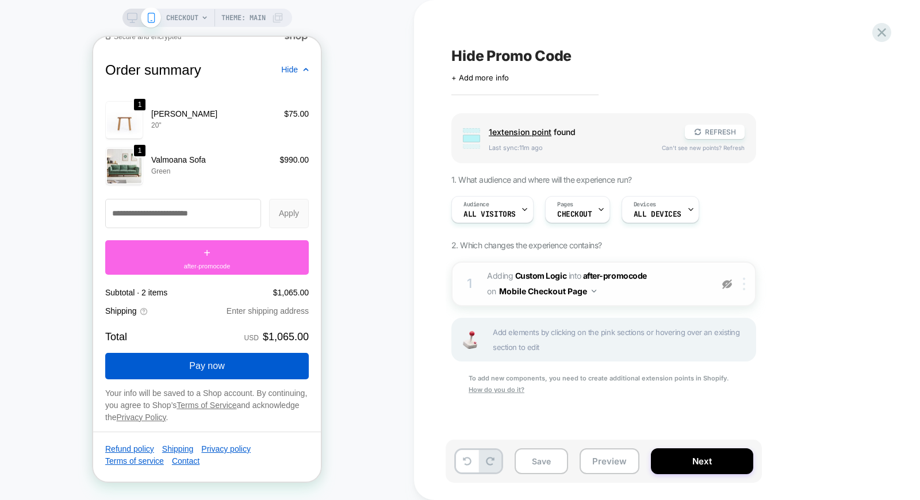
click at [743, 279] on img at bounding box center [744, 284] width 2 height 13
click at [715, 340] on div "Delete" at bounding box center [746, 341] width 102 height 31
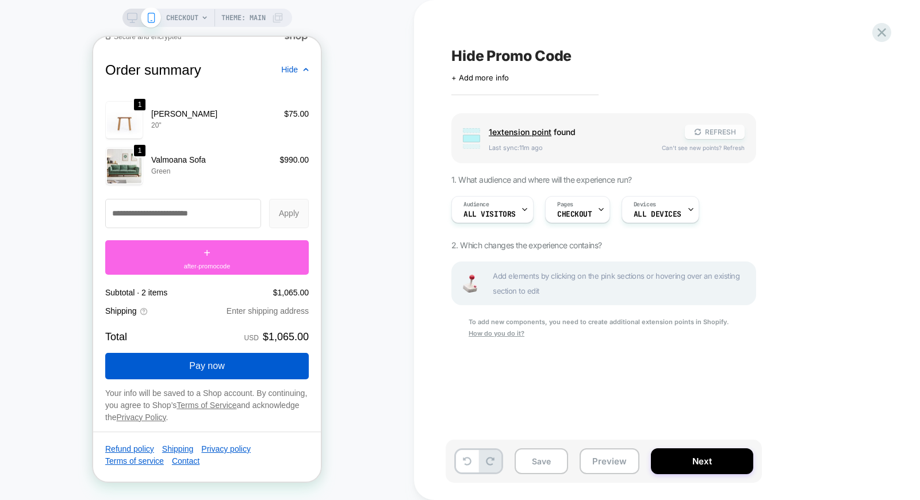
click at [700, 135] on icon at bounding box center [697, 132] width 9 height 9
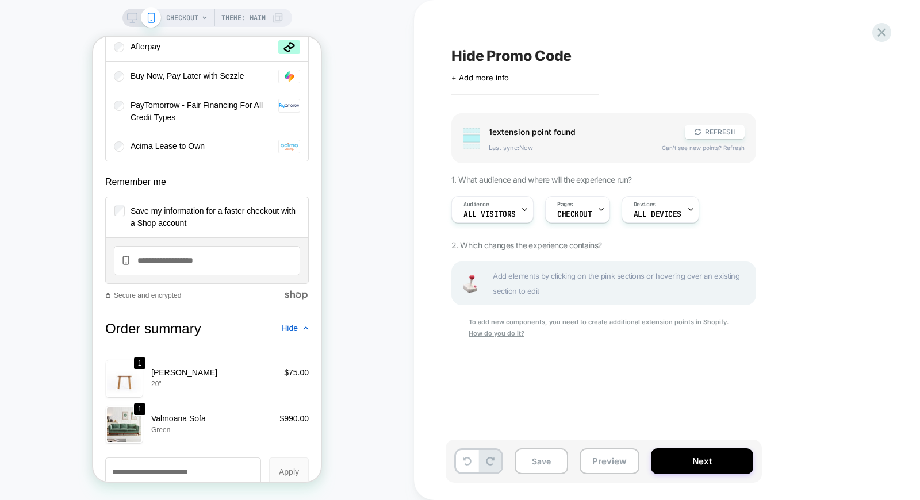
scroll to position [1538, 0]
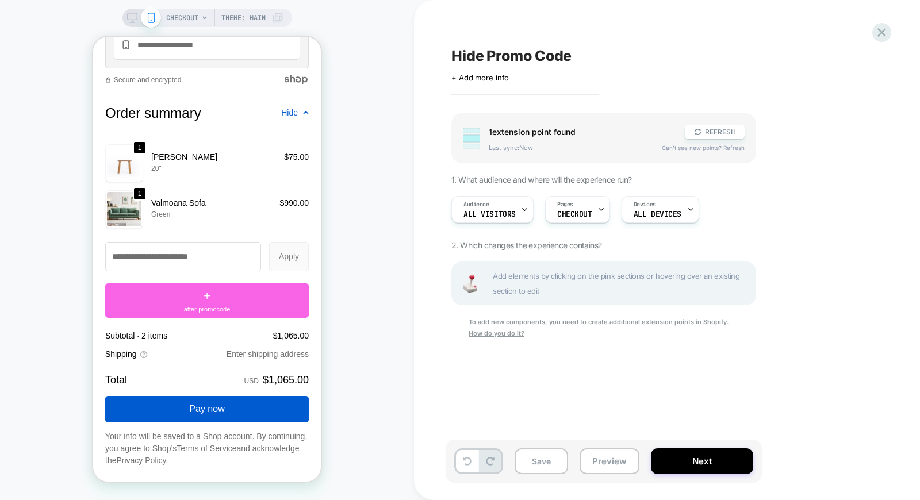
click at [556, 279] on span "Add elements by clicking on the pink sections or hovering over an existing sect…" at bounding box center [621, 284] width 256 height 30
click at [519, 283] on span "Add elements by clicking on the pink sections or hovering over an existing sect…" at bounding box center [621, 284] width 256 height 30
click at [547, 127] on span "1 extension point" at bounding box center [520, 132] width 63 height 10
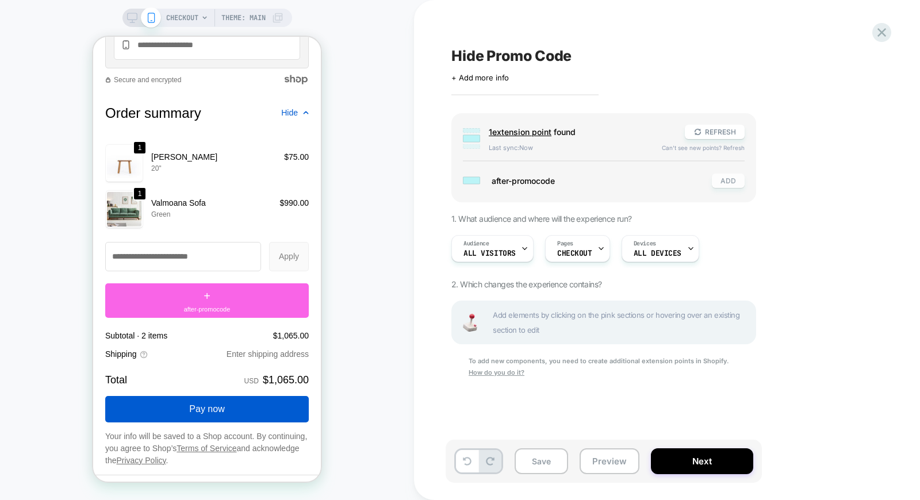
click at [733, 182] on button "ADD" at bounding box center [728, 181] width 33 height 14
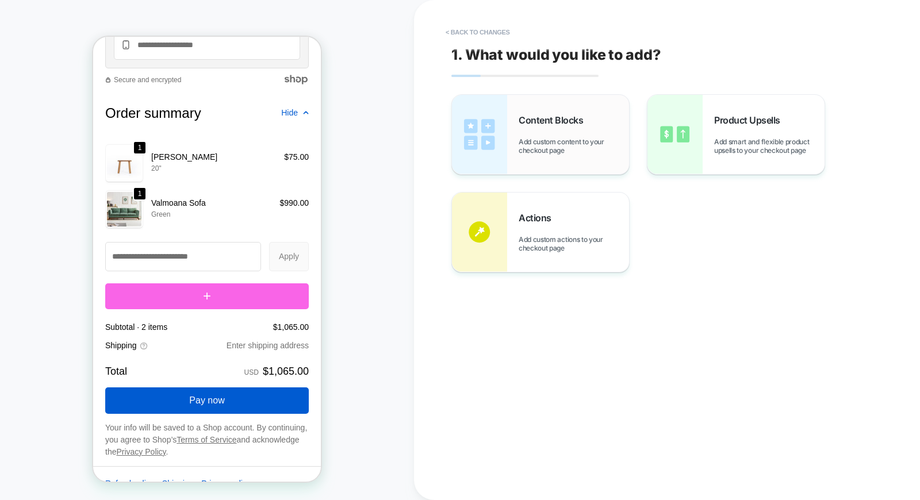
click at [535, 136] on div "Content Blocks Add custom content to your checkout page" at bounding box center [574, 134] width 110 height 40
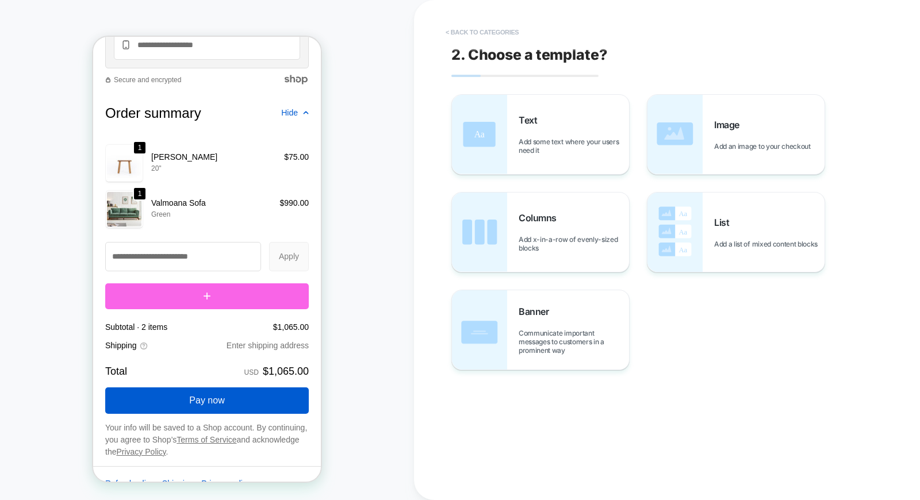
click at [457, 29] on button "< Back to categories" at bounding box center [482, 32] width 85 height 18
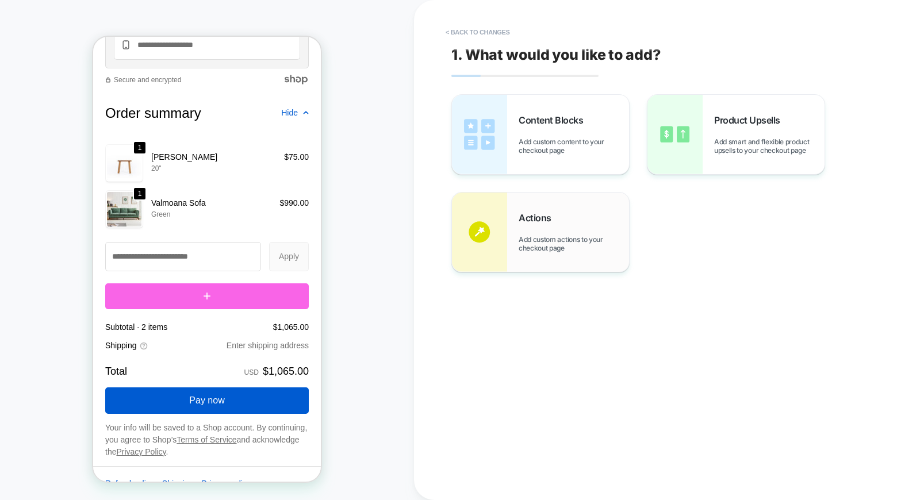
click at [566, 213] on div "Actions Add custom actions to your checkout page" at bounding box center [574, 232] width 110 height 40
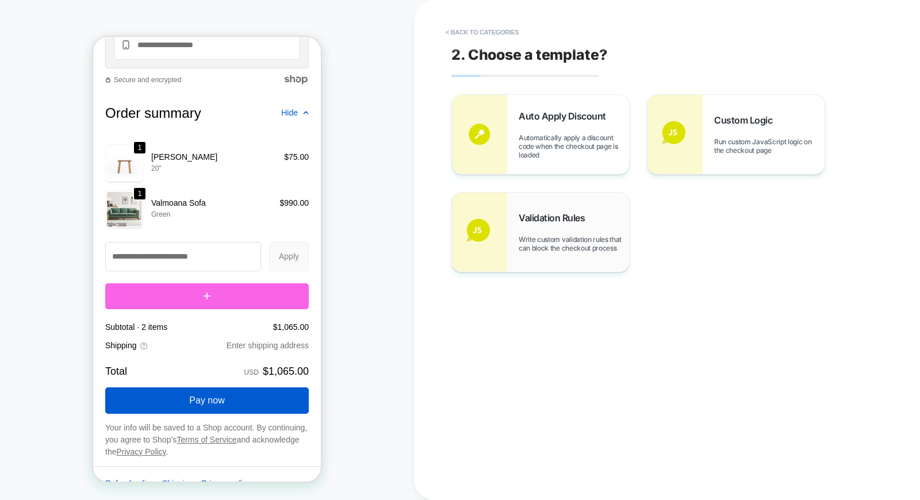
click at [564, 208] on div "Validation Rules Write custom validation rules that can block the checkout proc…" at bounding box center [540, 232] width 177 height 79
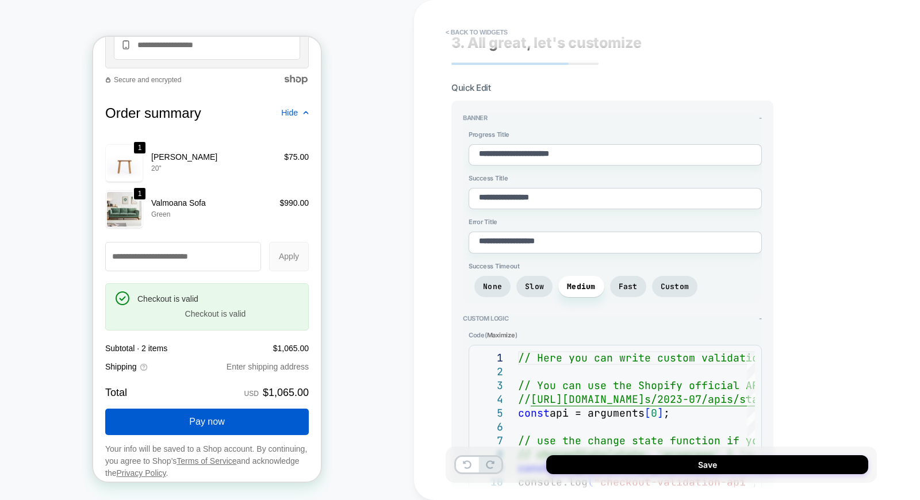
scroll to position [0, 0]
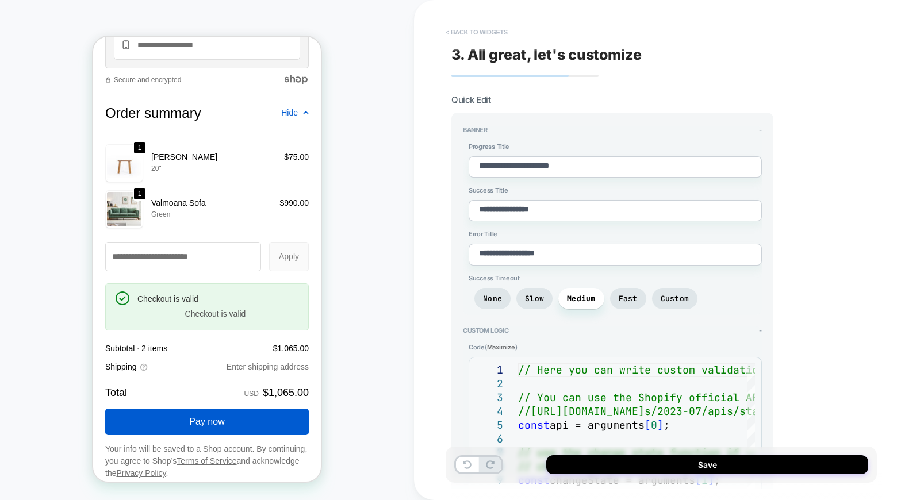
click at [460, 32] on button "< Back to widgets" at bounding box center [477, 32] width 74 height 18
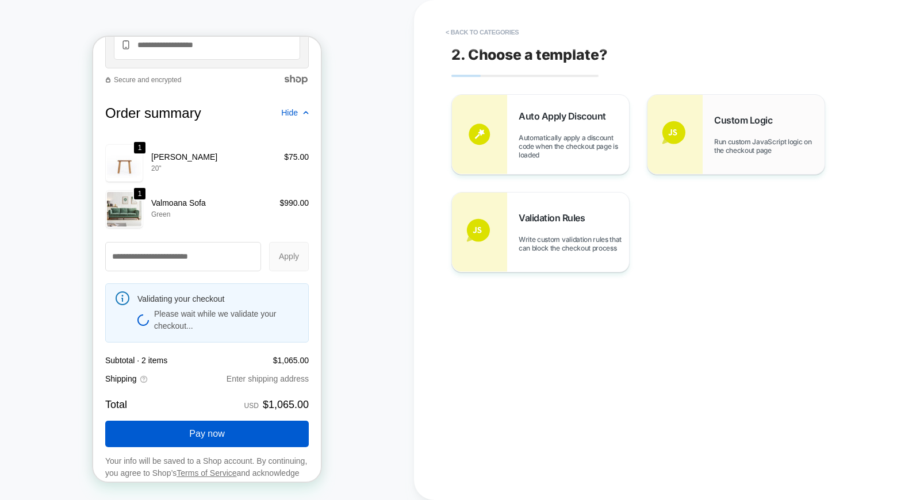
click at [713, 169] on div "Custom Logic Run custom JavaScript logic on the checkout page" at bounding box center [735, 134] width 177 height 79
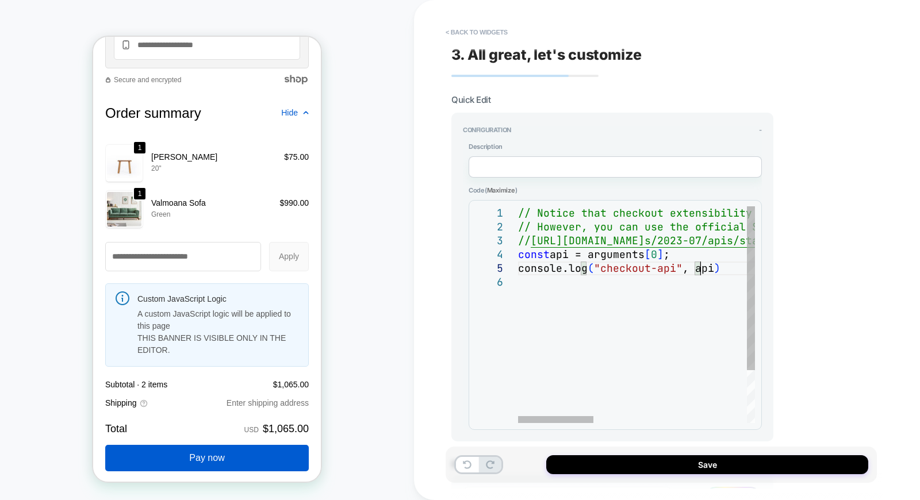
click at [715, 272] on div "// Notice that checkout extensibility doesn't have access to the DOM, so you ca…" at bounding box center [877, 349] width 719 height 286
click at [726, 272] on div "// Notice that checkout extensibility doesn't have access to the DOM, so you ca…" at bounding box center [877, 349] width 719 height 286
click at [386, 288] on div "CHECKOUT Theme: MAIN" at bounding box center [207, 249] width 414 height 477
click at [565, 166] on textarea at bounding box center [615, 166] width 293 height 21
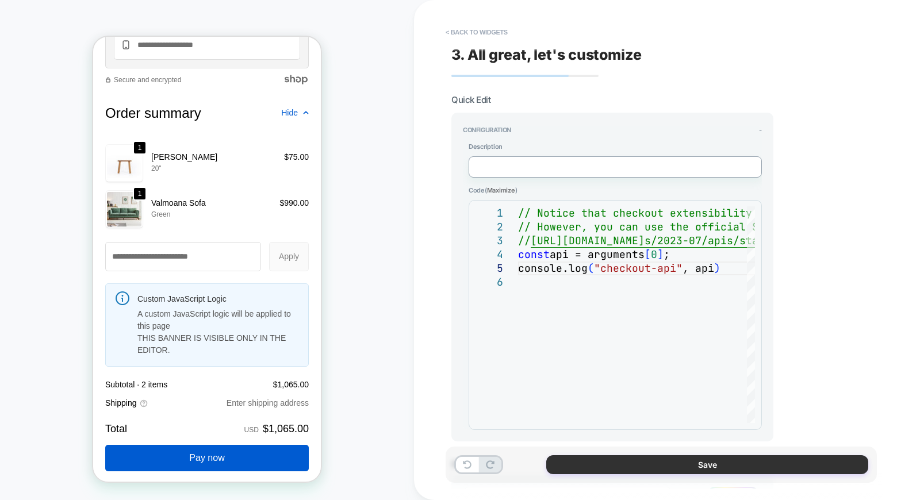
click at [633, 467] on button "Save" at bounding box center [707, 464] width 322 height 19
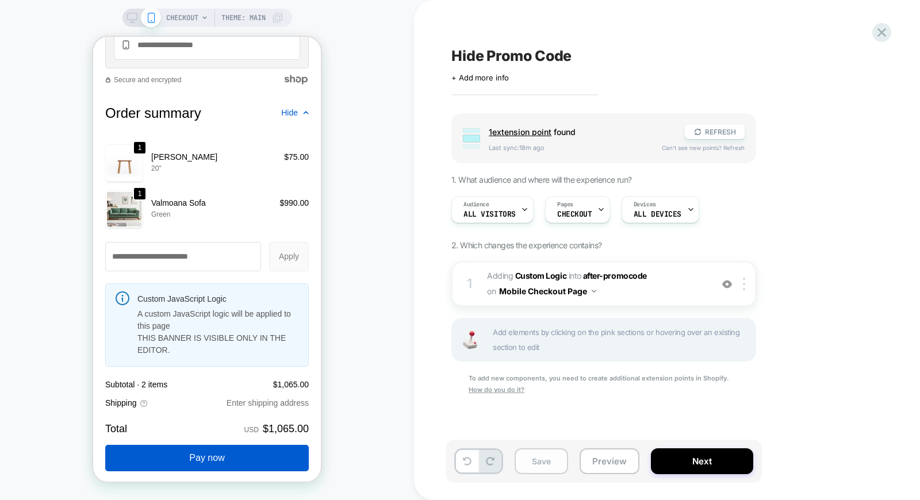
click at [542, 463] on button "Save" at bounding box center [541, 461] width 53 height 26
click at [617, 469] on button "Preview" at bounding box center [610, 461] width 60 height 26
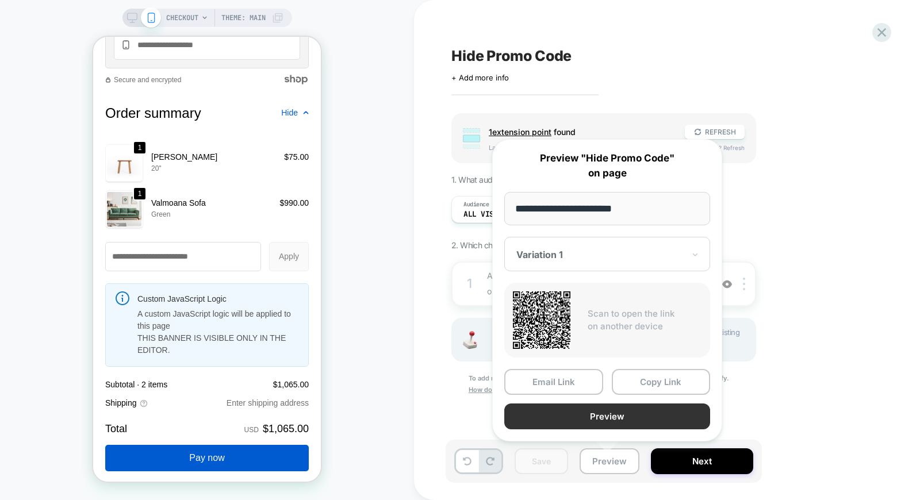
click at [572, 410] on button "Preview" at bounding box center [607, 417] width 206 height 26
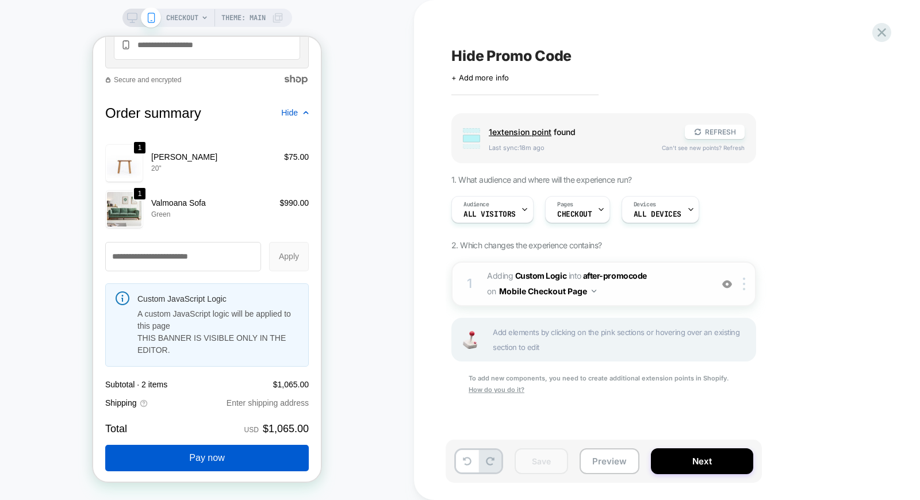
click at [650, 285] on span "#_loomi_addon_1758711231944 Adding Custom Logic INTO after-promocode after-prom…" at bounding box center [596, 284] width 219 height 31
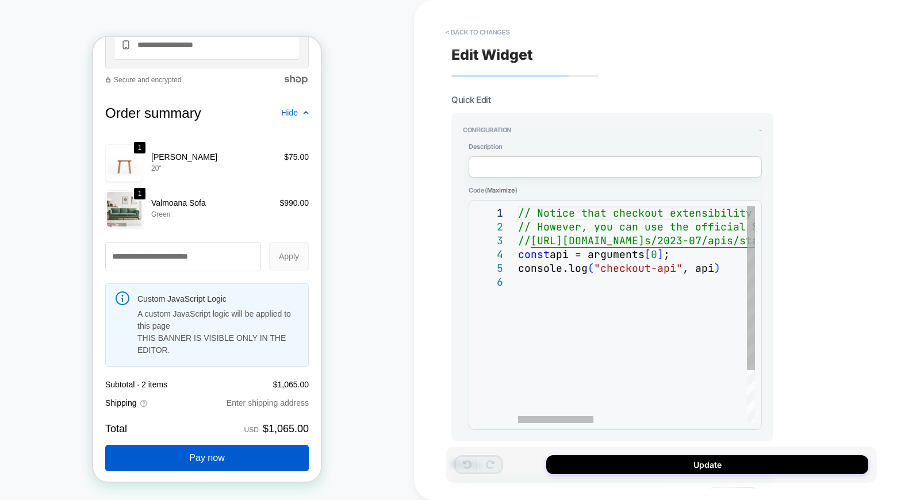
click at [618, 271] on div "// Notice that checkout extensibility doesn't have access to the DOM, so you ca…" at bounding box center [877, 349] width 719 height 286
drag, startPoint x: 650, startPoint y: 269, endPoint x: 665, endPoint y: 269, distance: 15.5
click at [665, 269] on div "// Notice that checkout extensibility doesn't have access to the DOM, so you ca…" at bounding box center [877, 349] width 719 height 286
click at [634, 267] on div "// Notice that checkout extensibility doesn't have access to the DOM, so you ca…" at bounding box center [877, 349] width 719 height 286
drag, startPoint x: 634, startPoint y: 267, endPoint x: 662, endPoint y: 264, distance: 28.3
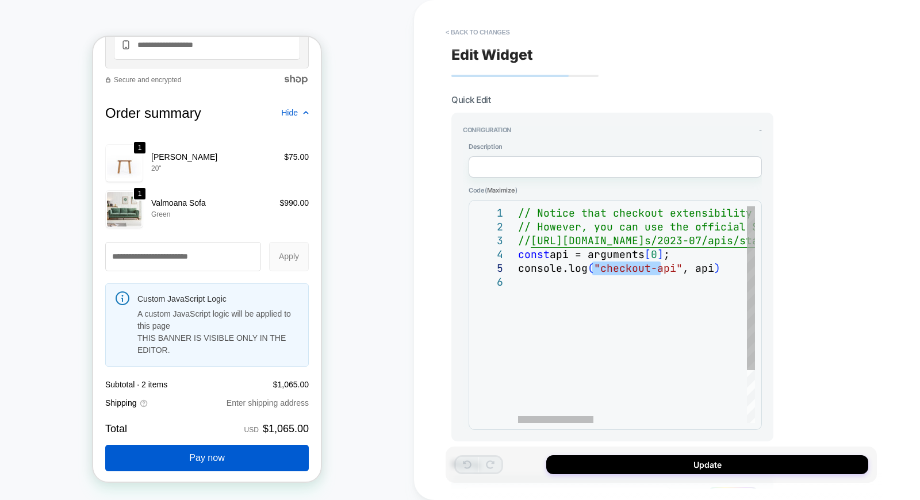
click at [662, 264] on div "// Notice that checkout extensibility doesn't have access to the DOM, so you ca…" at bounding box center [877, 349] width 719 height 286
click at [662, 263] on div "// Notice that checkout extensibility doesn't have access to the DOM, so you ca…" at bounding box center [877, 349] width 719 height 286
drag, startPoint x: 662, startPoint y: 263, endPoint x: 624, endPoint y: 266, distance: 38.1
click at [624, 266] on div "// Notice that checkout extensibility doesn't have access to the DOM, so you ca…" at bounding box center [877, 349] width 719 height 286
click at [600, 267] on div "// Notice that checkout extensibility doesn't have access to the DOM, so you ca…" at bounding box center [877, 349] width 719 height 286
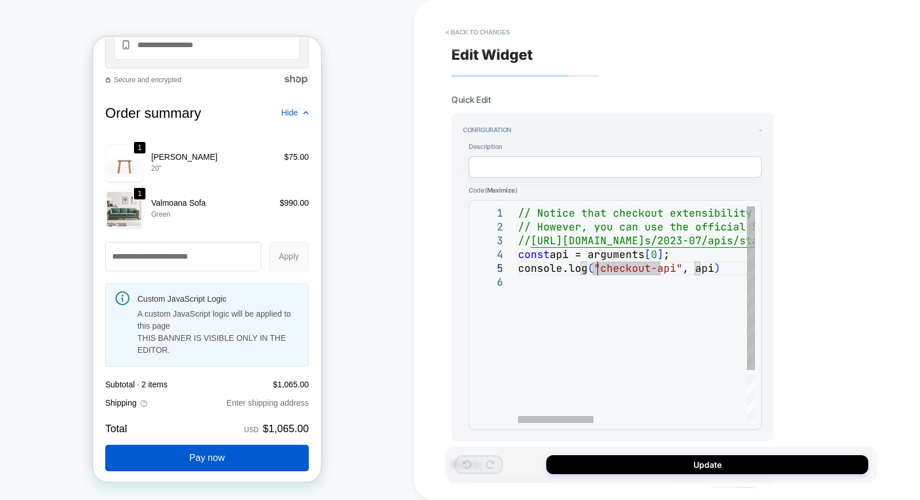
click at [597, 268] on div "// Notice that checkout extensibility doesn't have access to the DOM, so you ca…" at bounding box center [877, 349] width 719 height 286
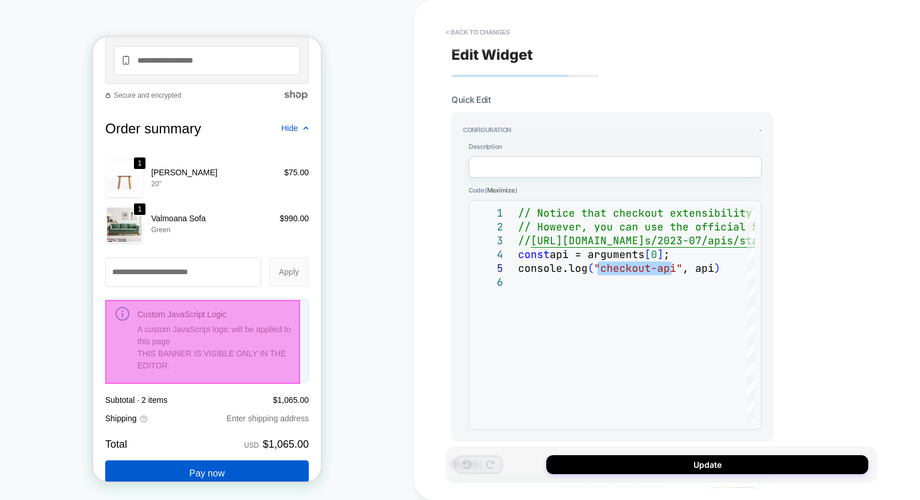
scroll to position [1651, 0]
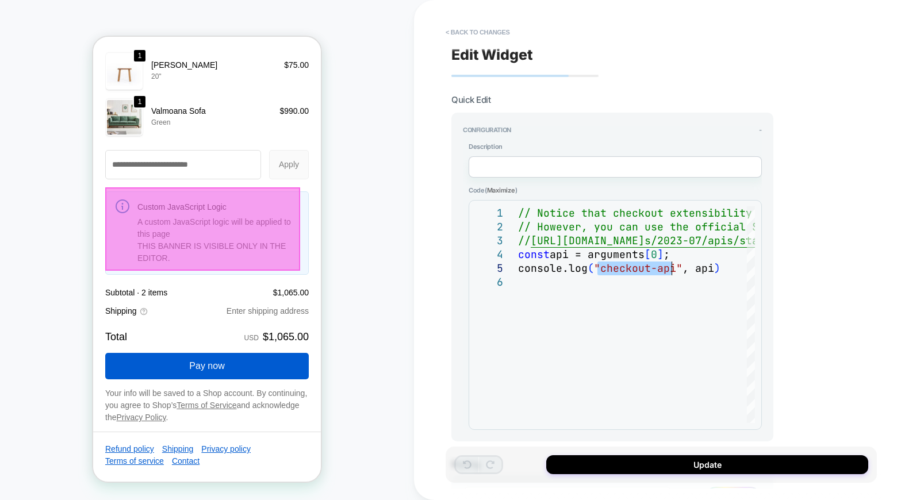
click at [232, 230] on div at bounding box center [202, 228] width 195 height 83
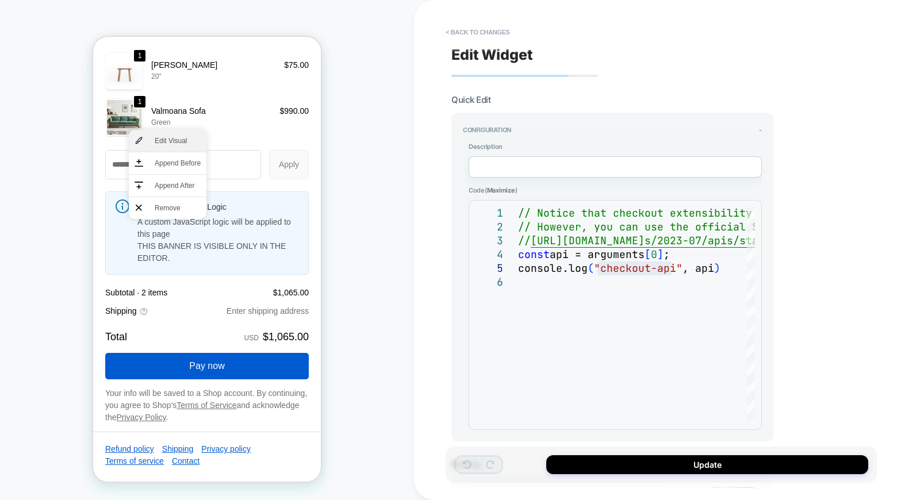
click at [166, 144] on span "Edit Visual" at bounding box center [178, 141] width 46 height 10
click at [457, 33] on button "< Back to changes" at bounding box center [478, 32] width 76 height 18
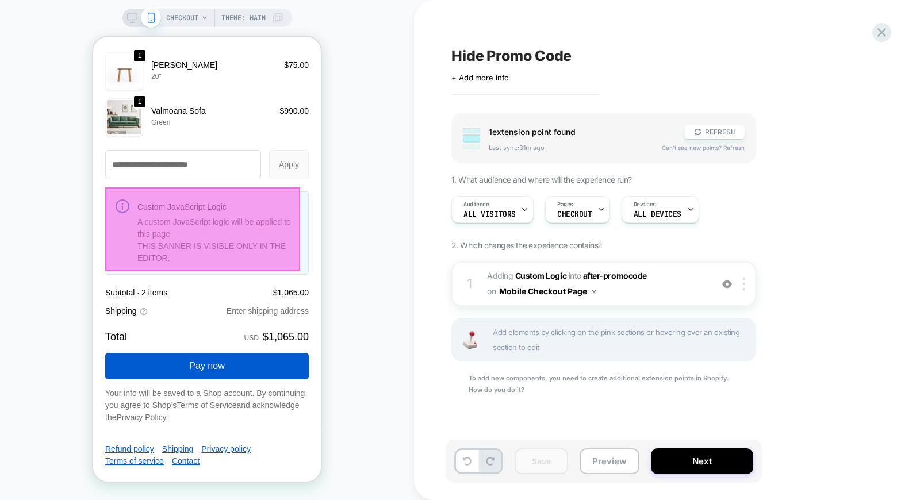
click at [200, 220] on div at bounding box center [202, 228] width 195 height 83
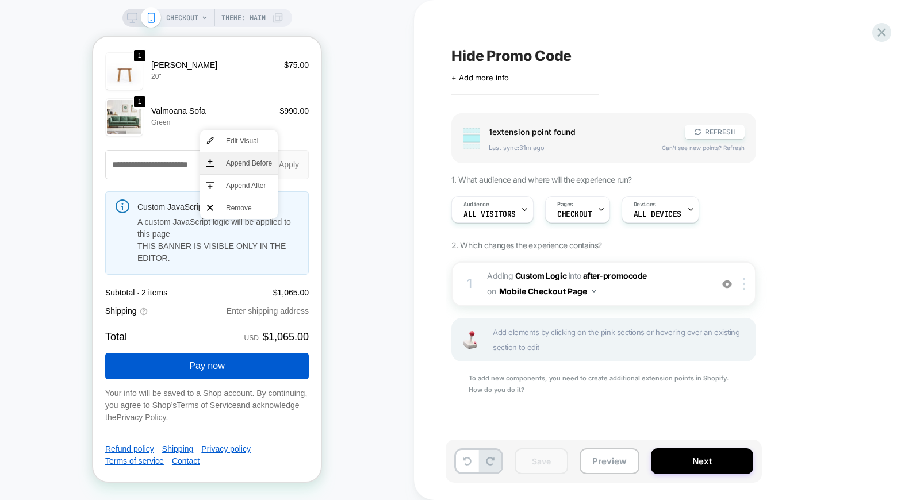
drag, startPoint x: 243, startPoint y: 187, endPoint x: 262, endPoint y: 164, distance: 30.2
click at [262, 164] on ul "Edit Visual Append Before Append After Remove" at bounding box center [239, 174] width 78 height 89
click at [262, 164] on span "Append Before" at bounding box center [249, 163] width 46 height 10
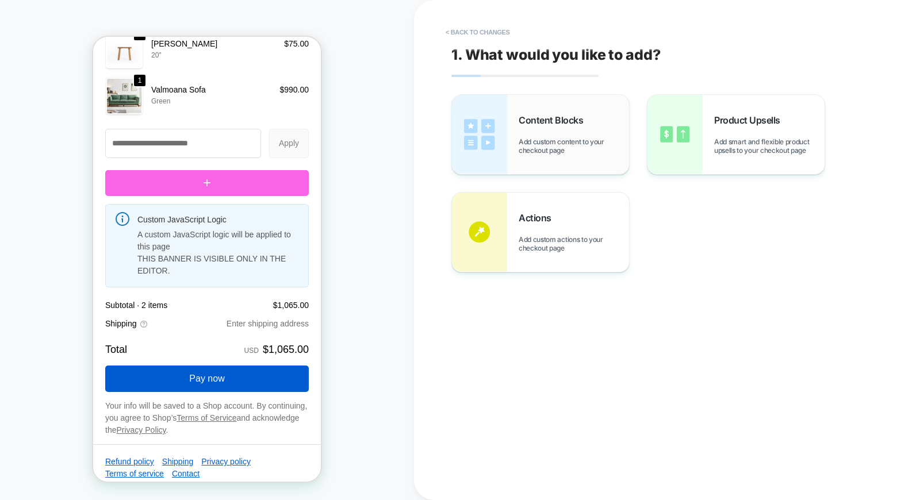
click at [526, 148] on span "Add custom content to your checkout page" at bounding box center [574, 145] width 110 height 17
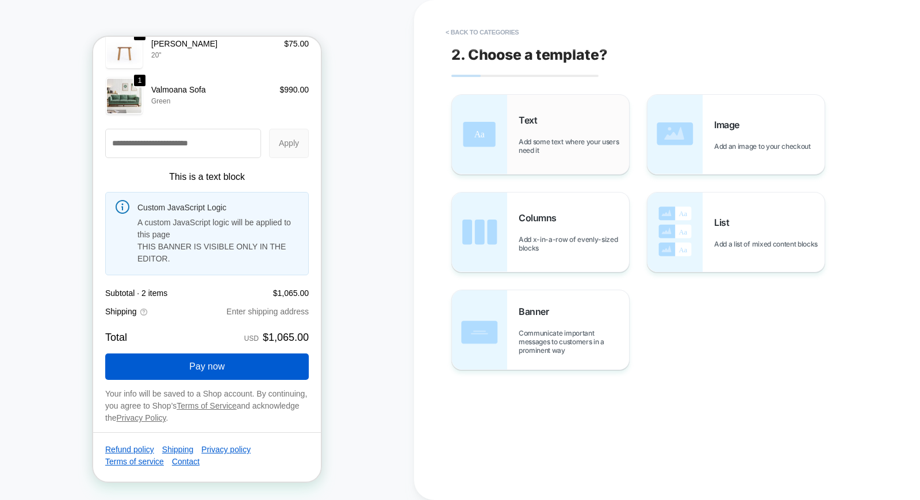
drag, startPoint x: 526, startPoint y: 148, endPoint x: 572, endPoint y: 139, distance: 47.0
click at [572, 139] on span "Add some text where your users need it" at bounding box center [574, 145] width 110 height 17
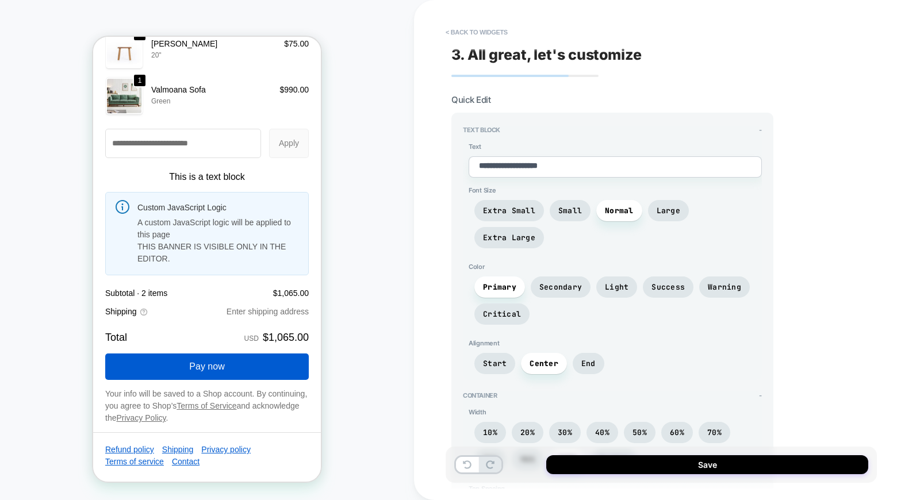
type textarea "*"
drag, startPoint x: 602, startPoint y: 162, endPoint x: 440, endPoint y: 163, distance: 162.2
click at [440, 163] on div "**********" at bounding box center [667, 250] width 506 height 500
paste textarea
type textarea "**********"
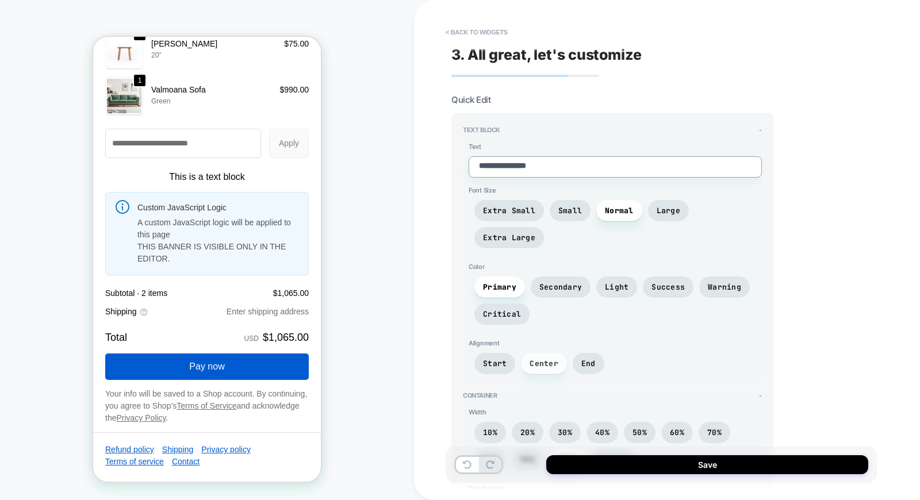
type textarea "*"
type textarea "**********"
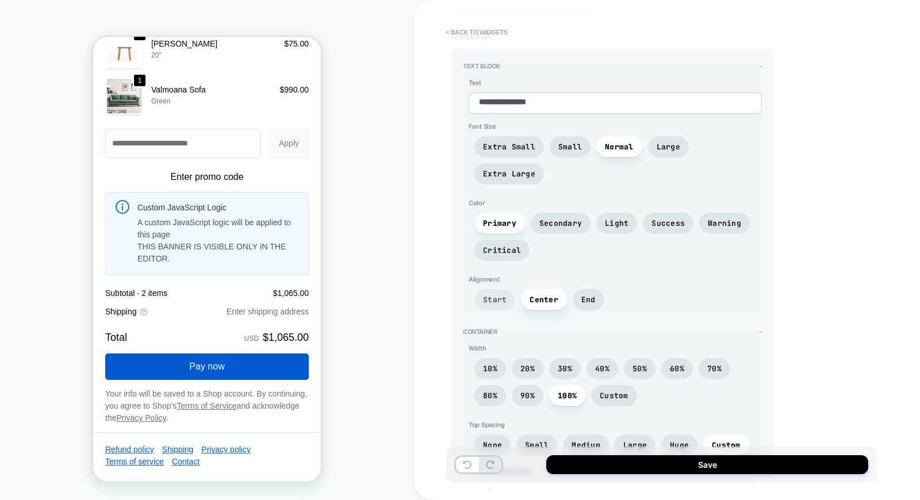
click at [493, 295] on span "Start" at bounding box center [495, 300] width 24 height 10
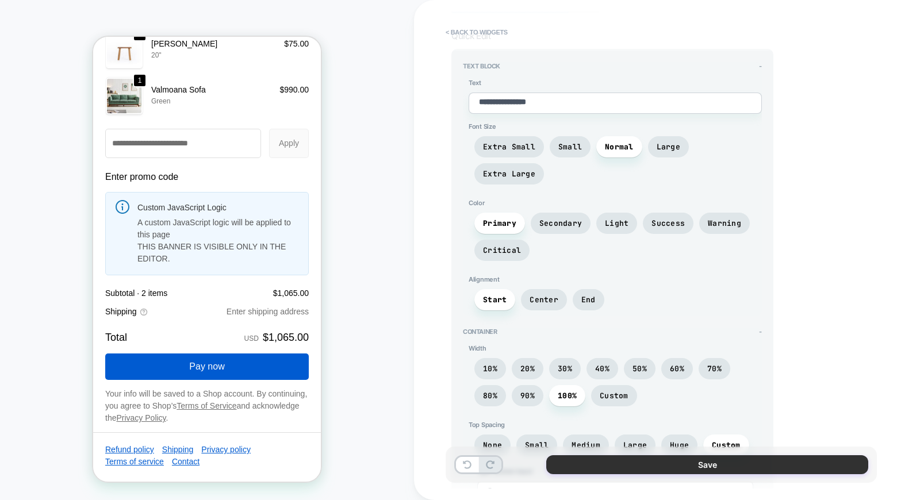
click at [692, 467] on button "Save" at bounding box center [707, 464] width 322 height 19
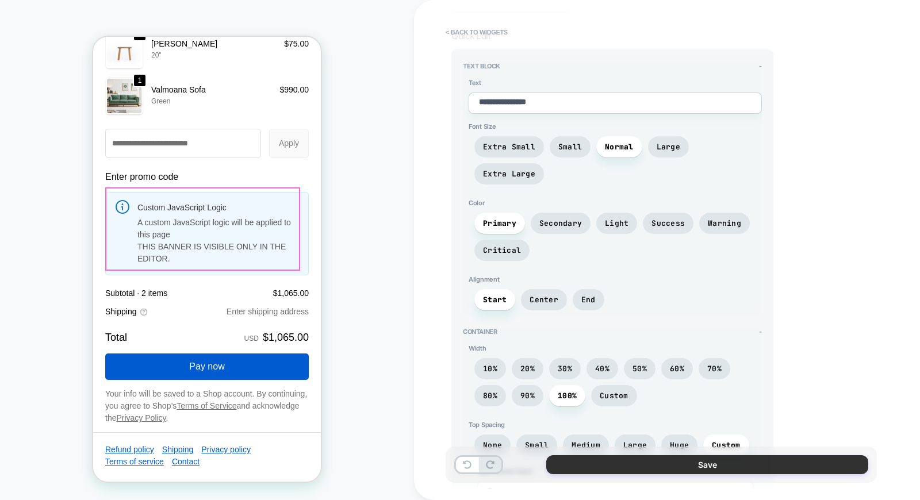
type textarea "*"
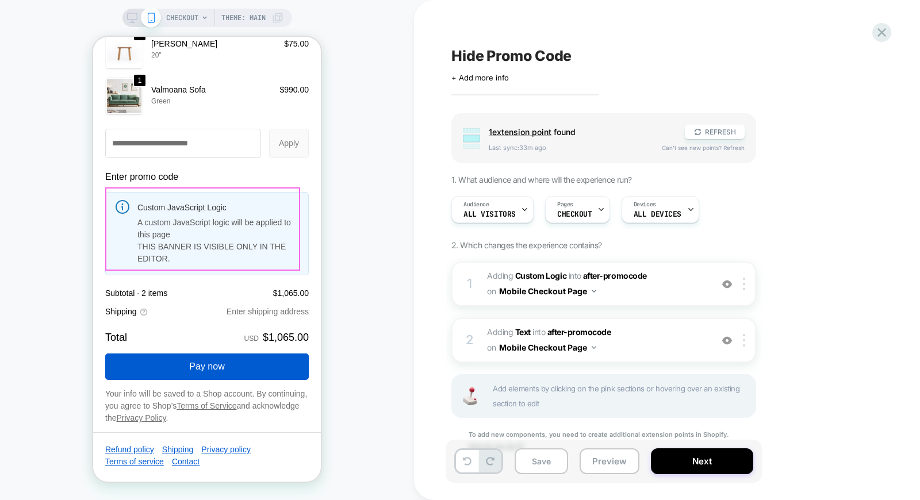
click at [677, 486] on div "Save Preview Next" at bounding box center [666, 467] width 431 height 55
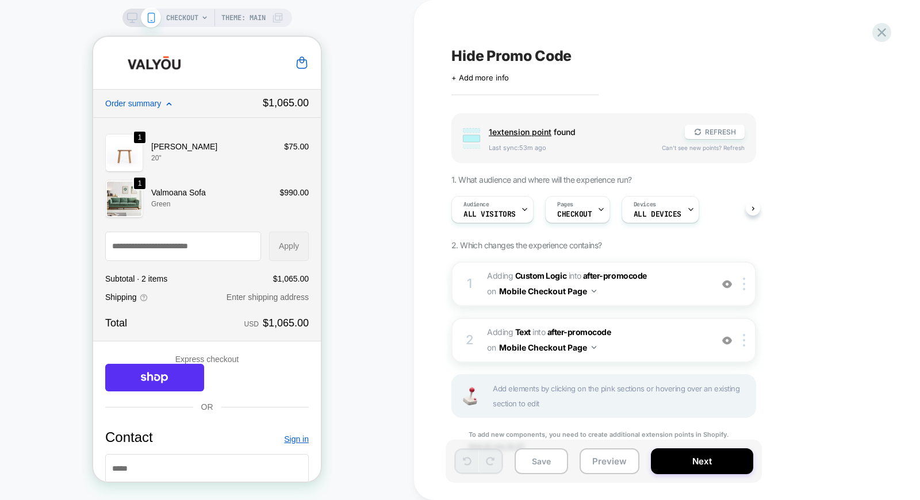
scroll to position [14, 0]
